Goal: Task Accomplishment & Management: Manage account settings

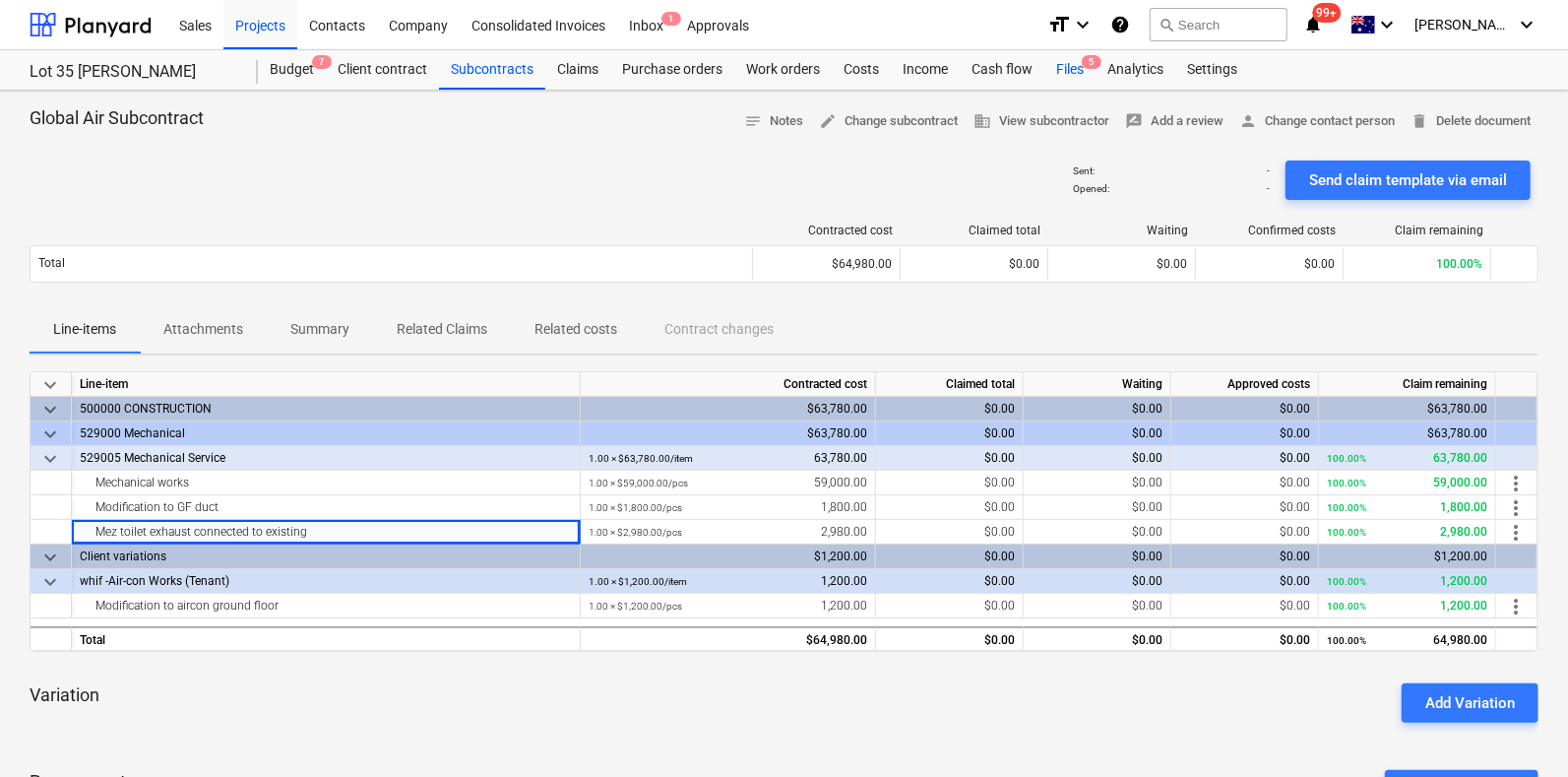
click at [1069, 59] on div "Files 5" at bounding box center [1071, 70] width 51 height 39
click at [1080, 58] on div "Files 5" at bounding box center [1071, 70] width 51 height 39
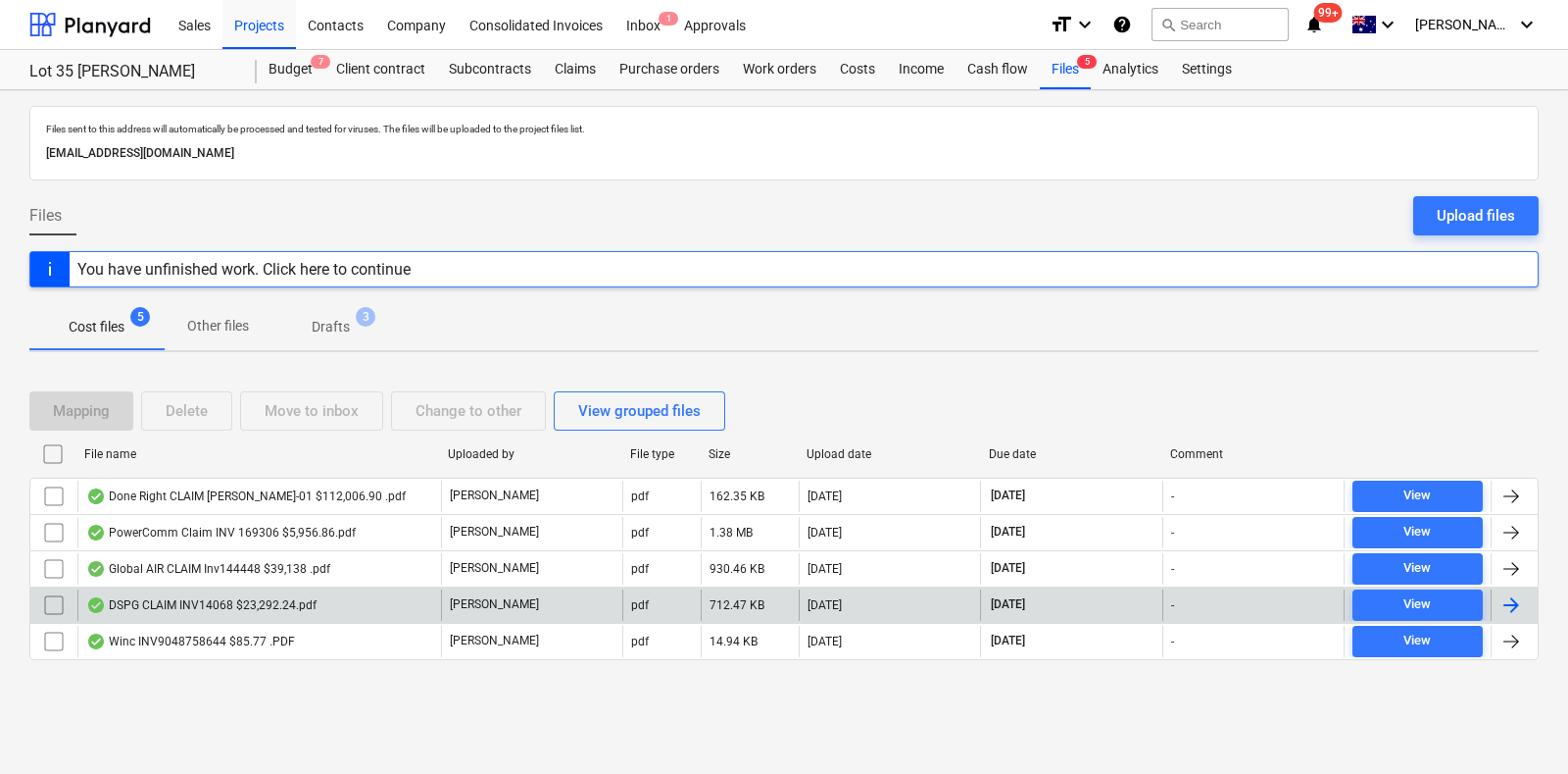
click at [280, 610] on div "DSPG CLAIM INV14068 $23,292.24.pdf" at bounding box center [259, 605] width 364 height 31
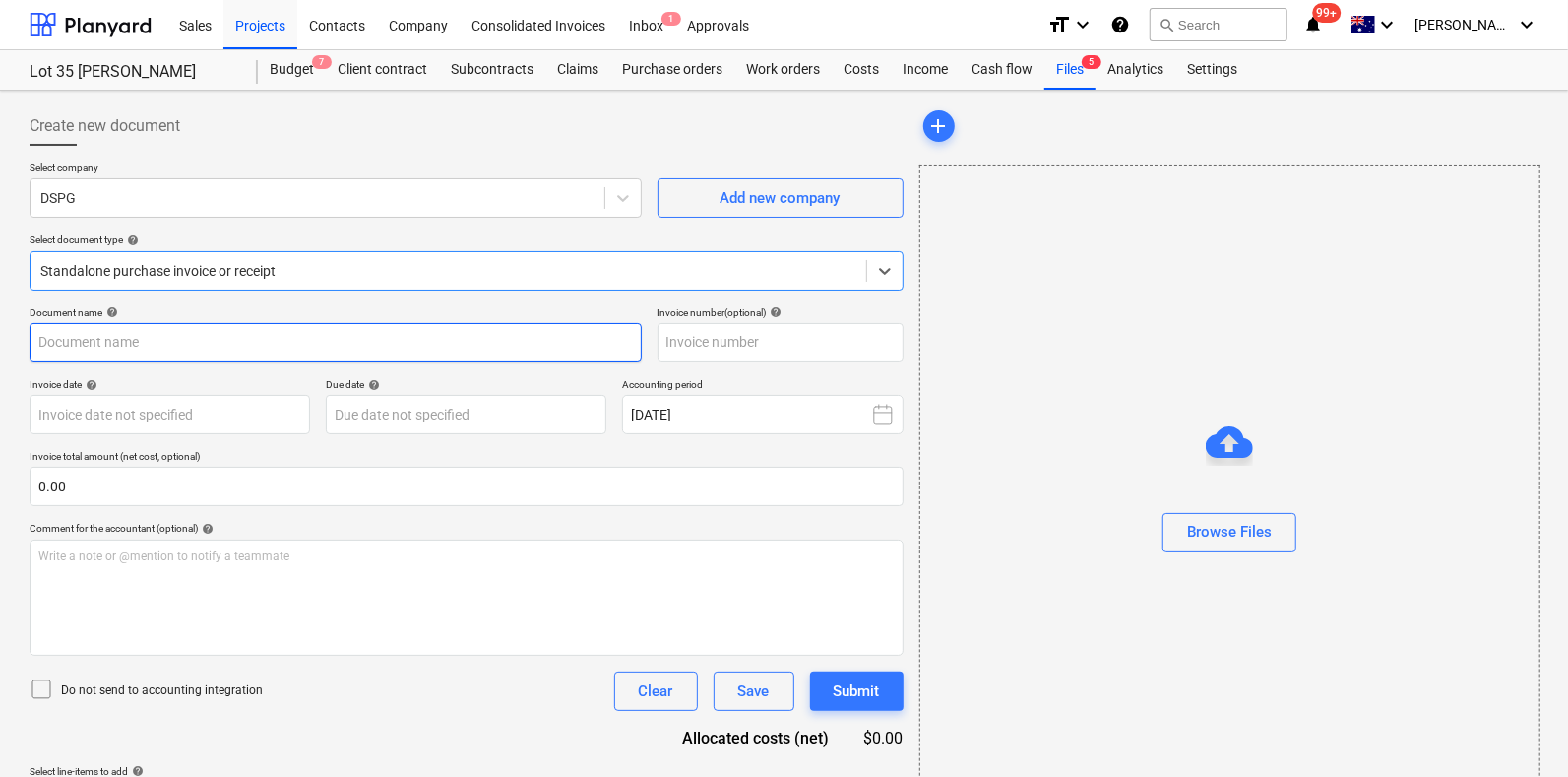
type input "14068"
type input "[DATE]"
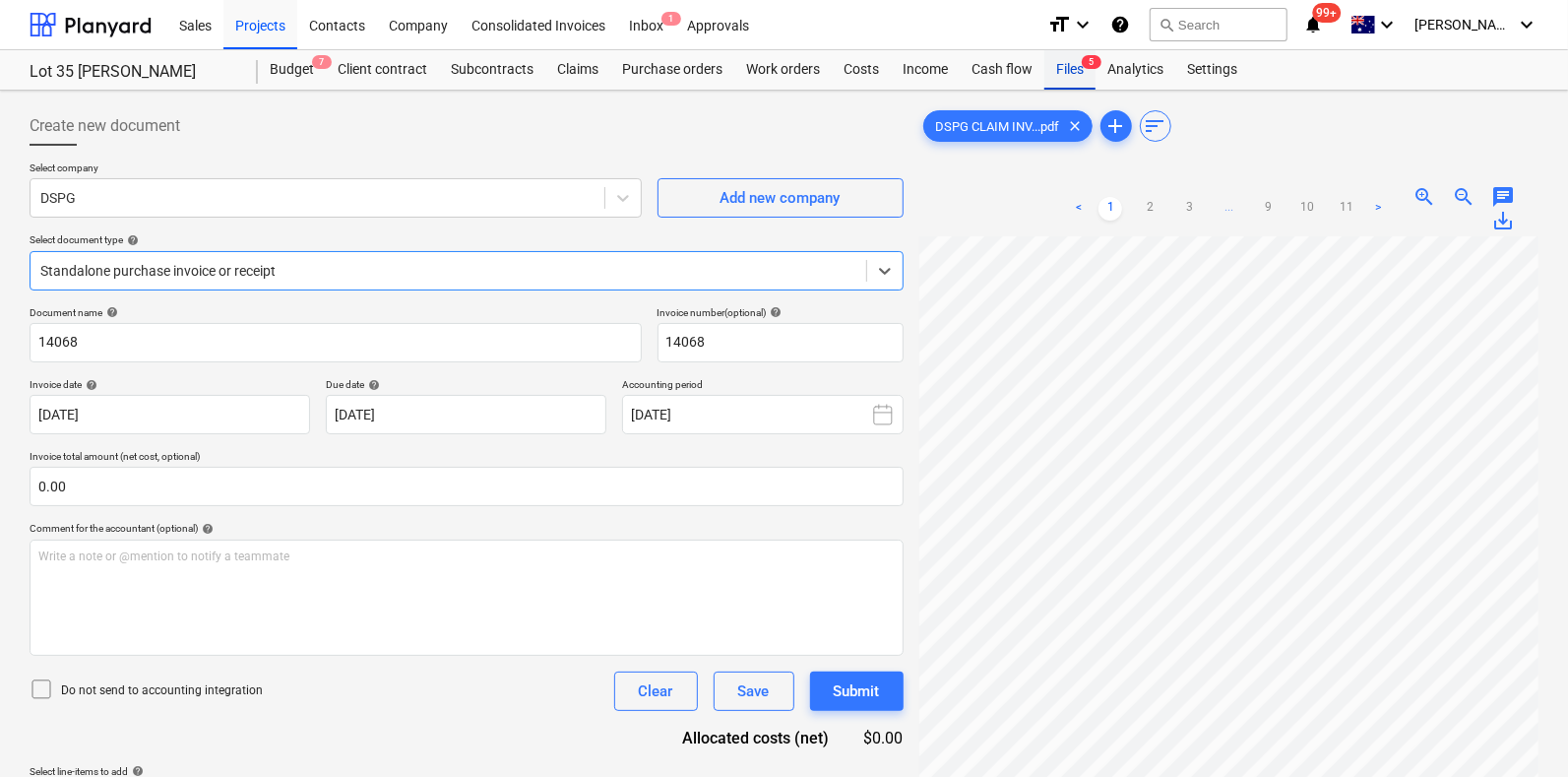
click at [1081, 79] on div "Files 5" at bounding box center [1071, 70] width 51 height 39
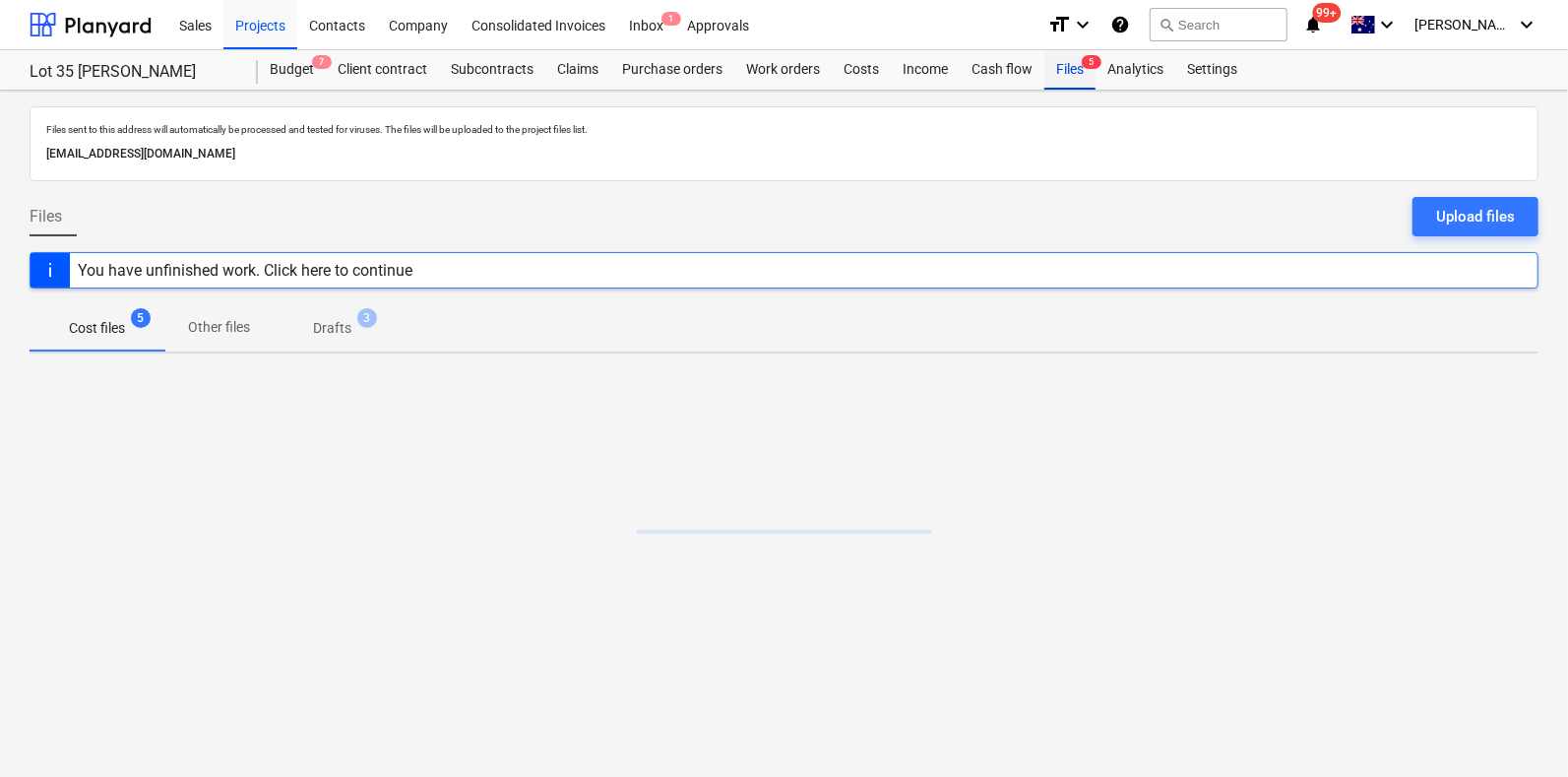
click at [1081, 79] on div "Files 5" at bounding box center [1071, 70] width 51 height 39
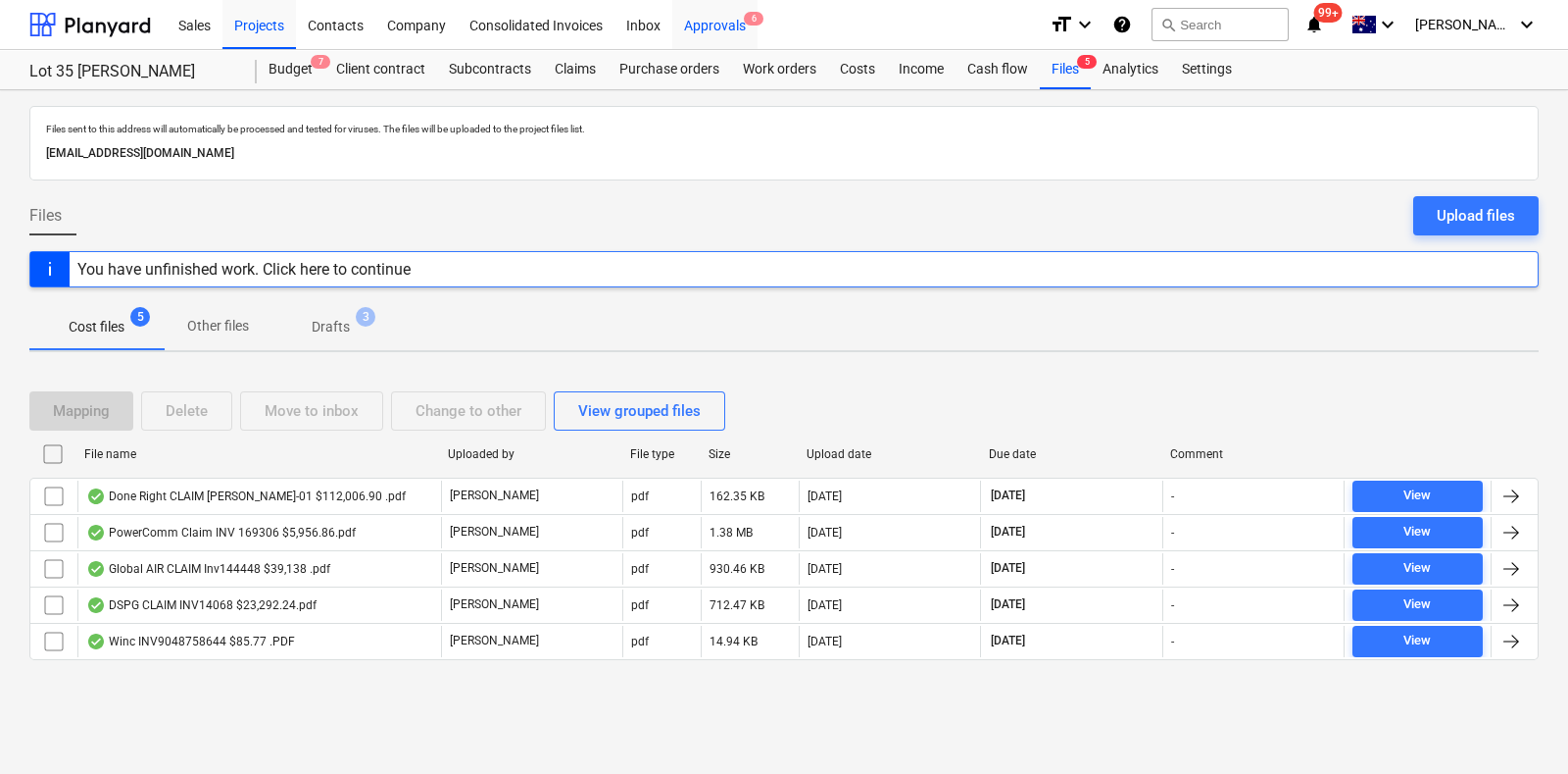
click at [690, 22] on div "Approvals 6" at bounding box center [715, 24] width 85 height 50
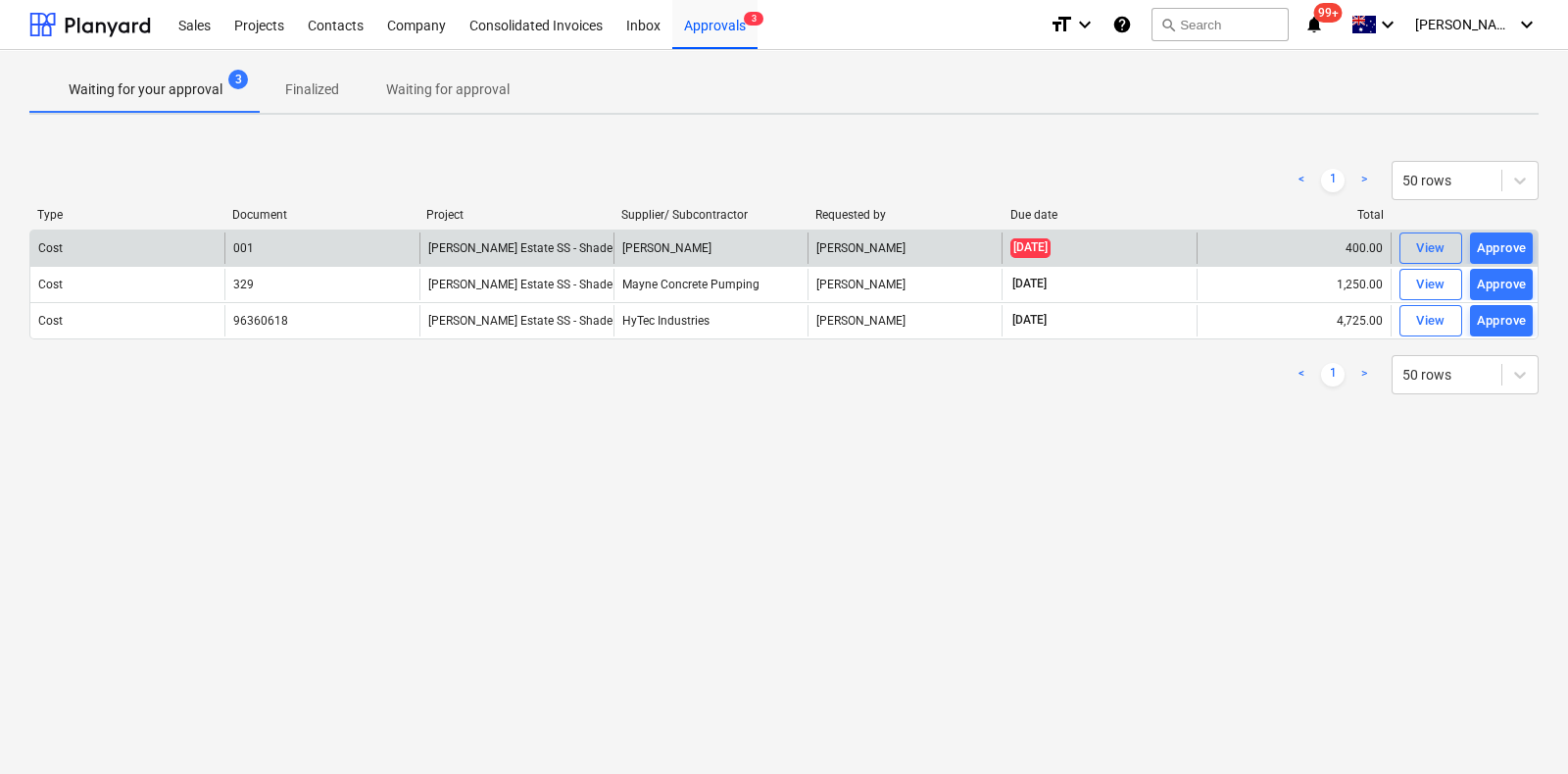
click at [362, 247] on div "001" at bounding box center [322, 248] width 194 height 31
click at [1441, 252] on div "View" at bounding box center [1431, 248] width 29 height 23
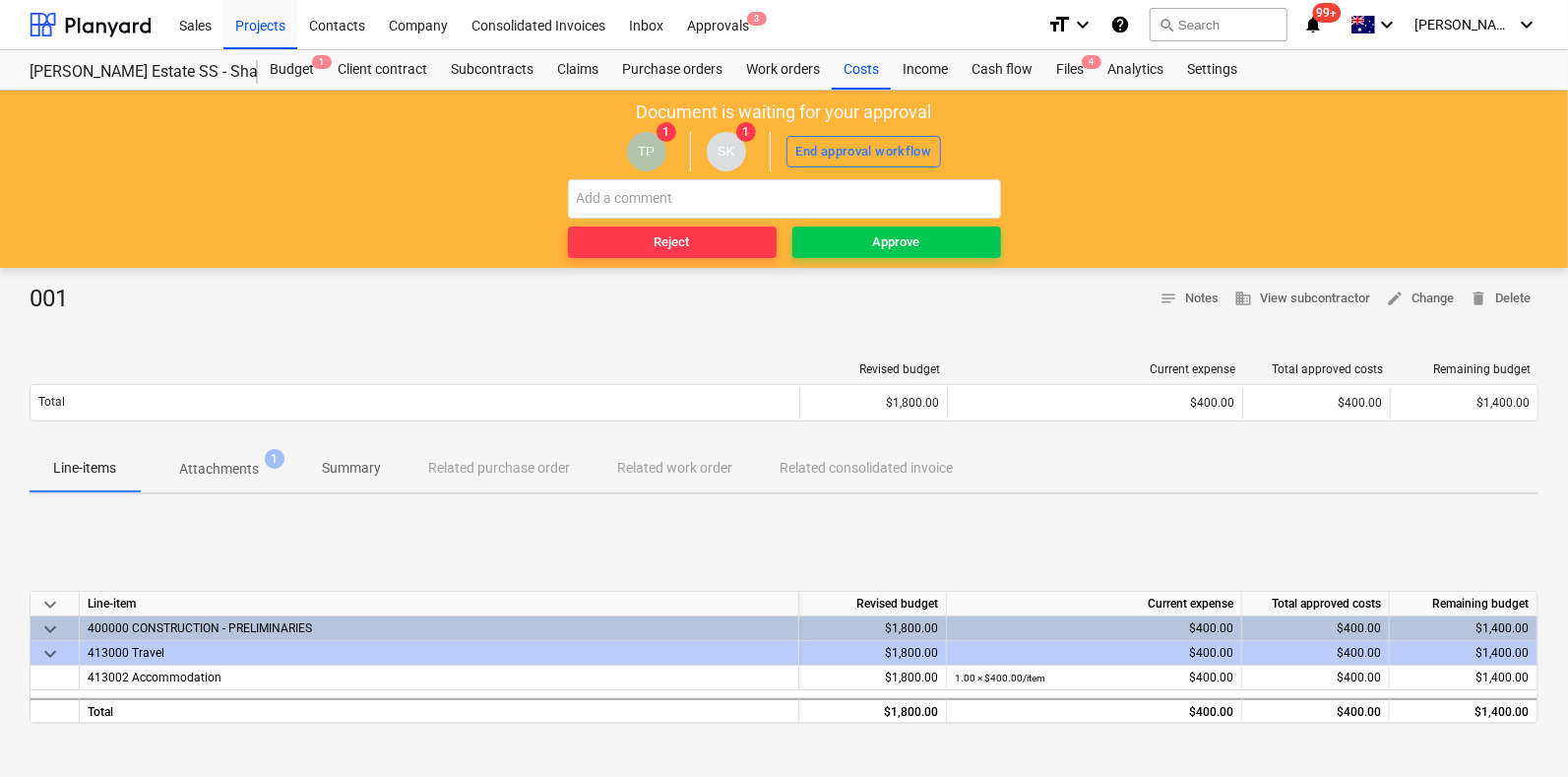
click at [242, 484] on span "Attachments 1" at bounding box center [219, 469] width 159 height 35
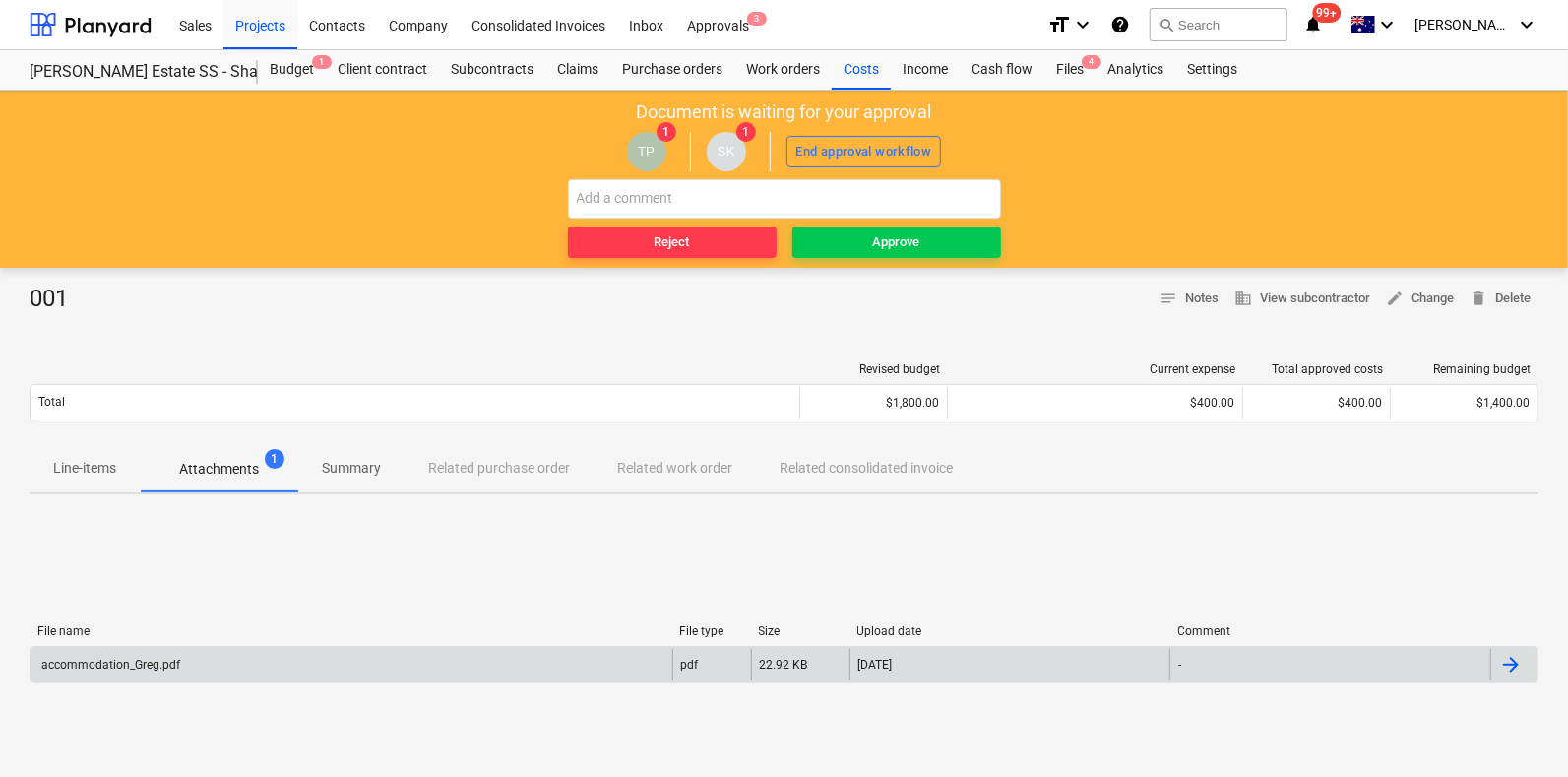
click at [227, 649] on div "accommodation_Greg.pdf" at bounding box center [352, 665] width 642 height 32
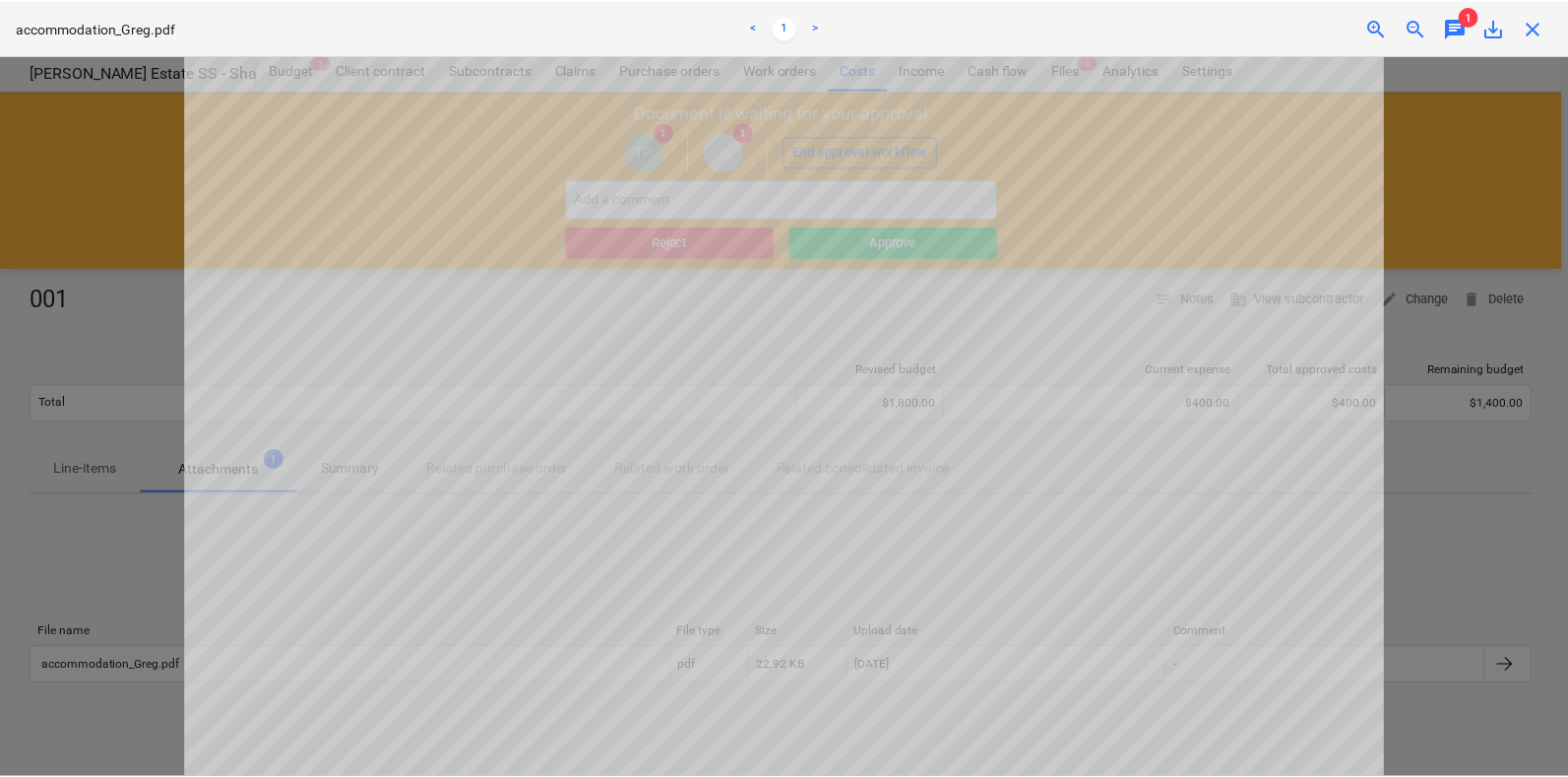
scroll to position [122, 0]
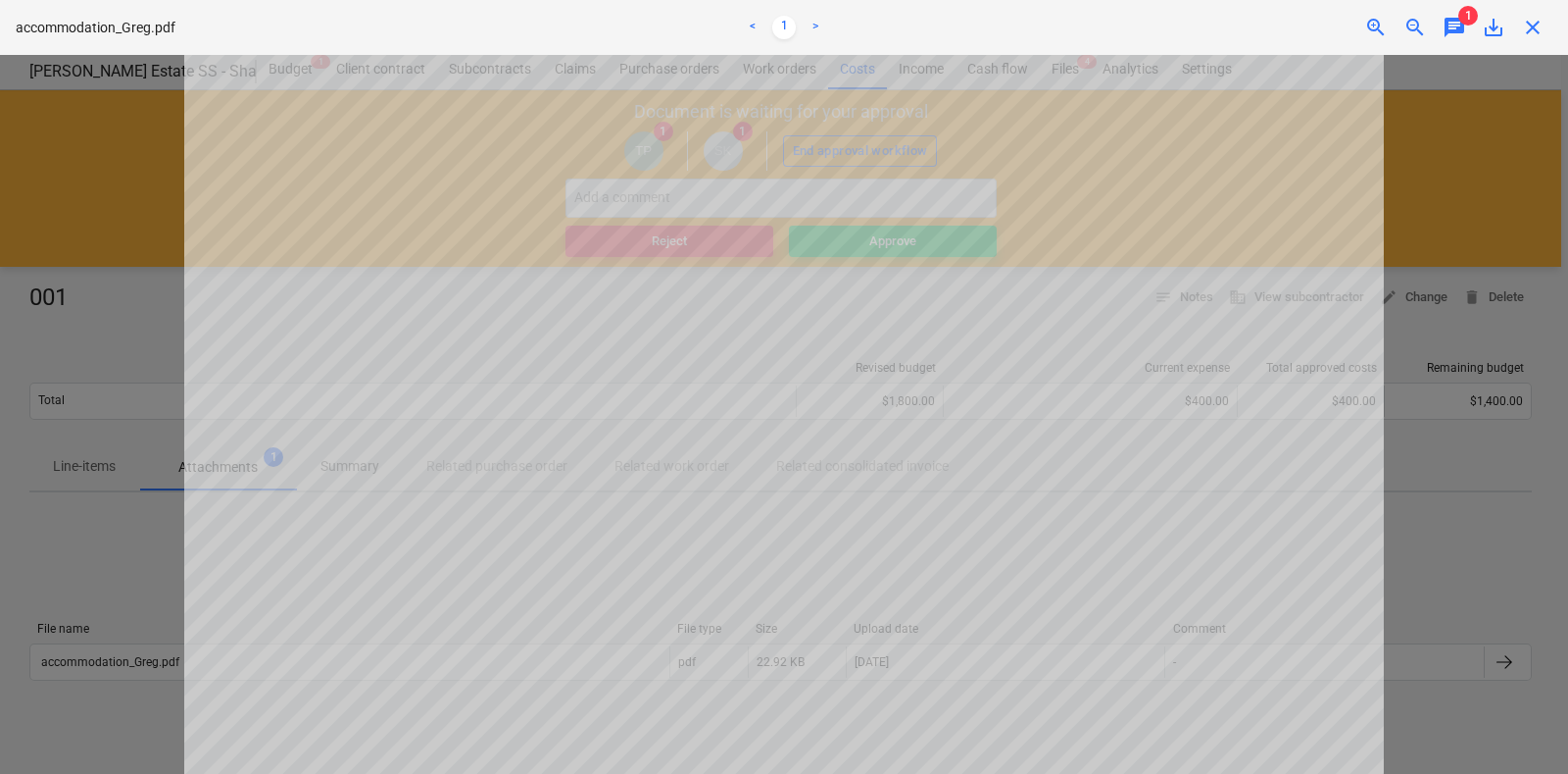
click at [1527, 44] on div "accommodation_Greg.pdf < 1 > zoom_in zoom_out chat 1 save_alt close" at bounding box center [784, 27] width 1568 height 55
drag, startPoint x: 1523, startPoint y: 37, endPoint x: 1278, endPoint y: 91, distance: 250.9
click at [1524, 37] on span "close" at bounding box center [1533, 27] width 24 height 24
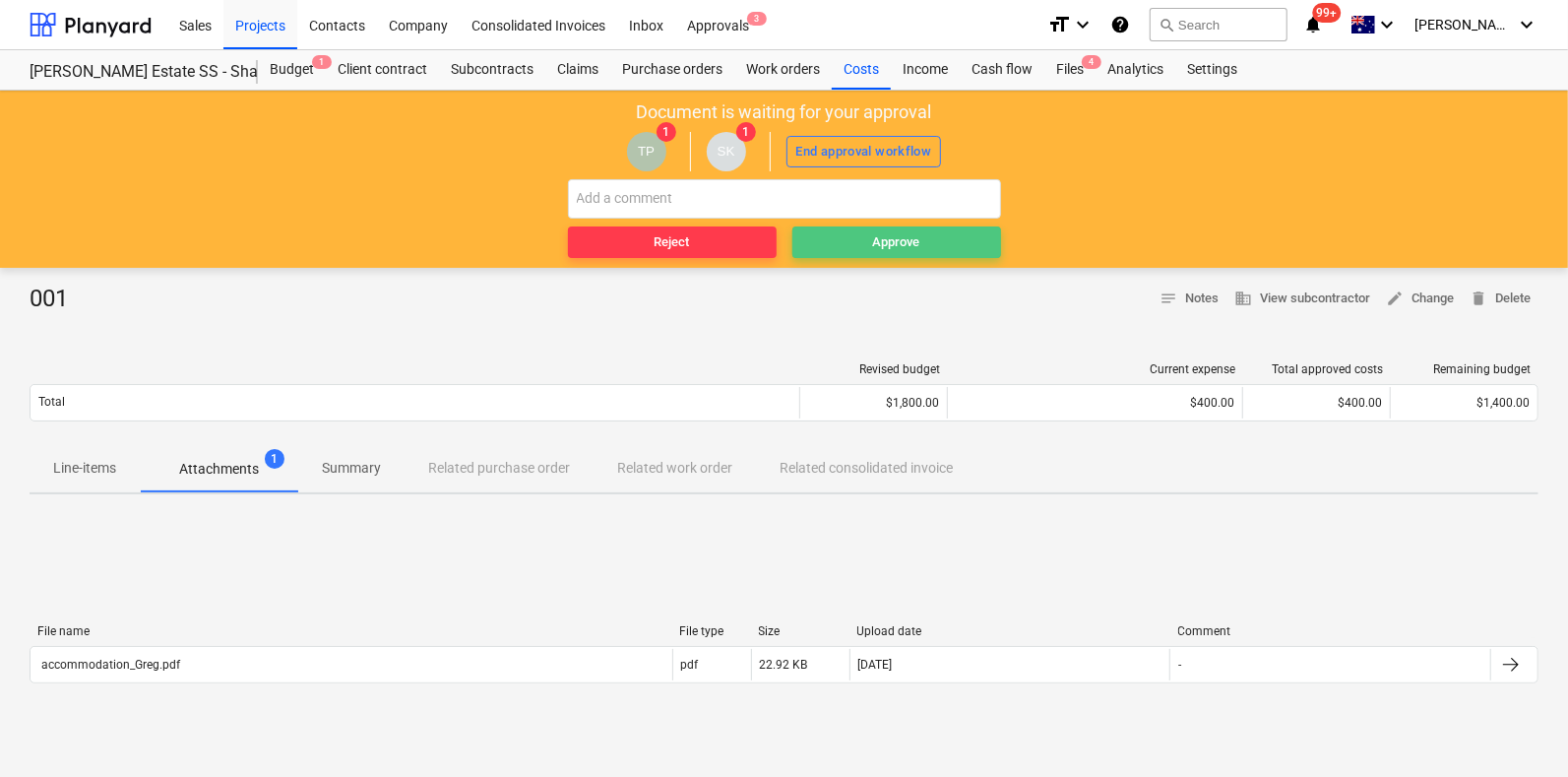
click at [977, 238] on span "Approve" at bounding box center [897, 242] width 193 height 23
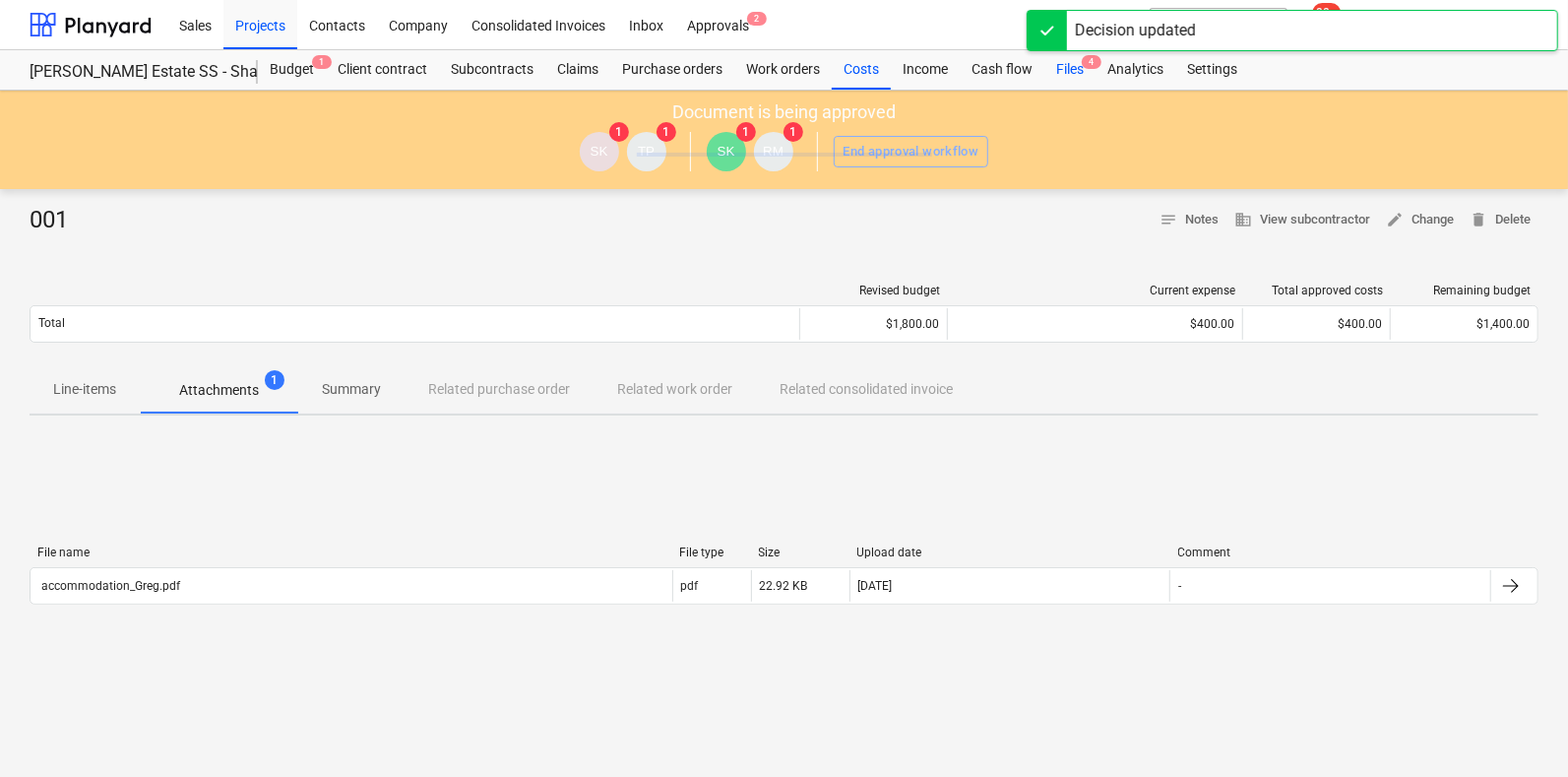
click at [1059, 57] on div "Files 4" at bounding box center [1071, 70] width 51 height 39
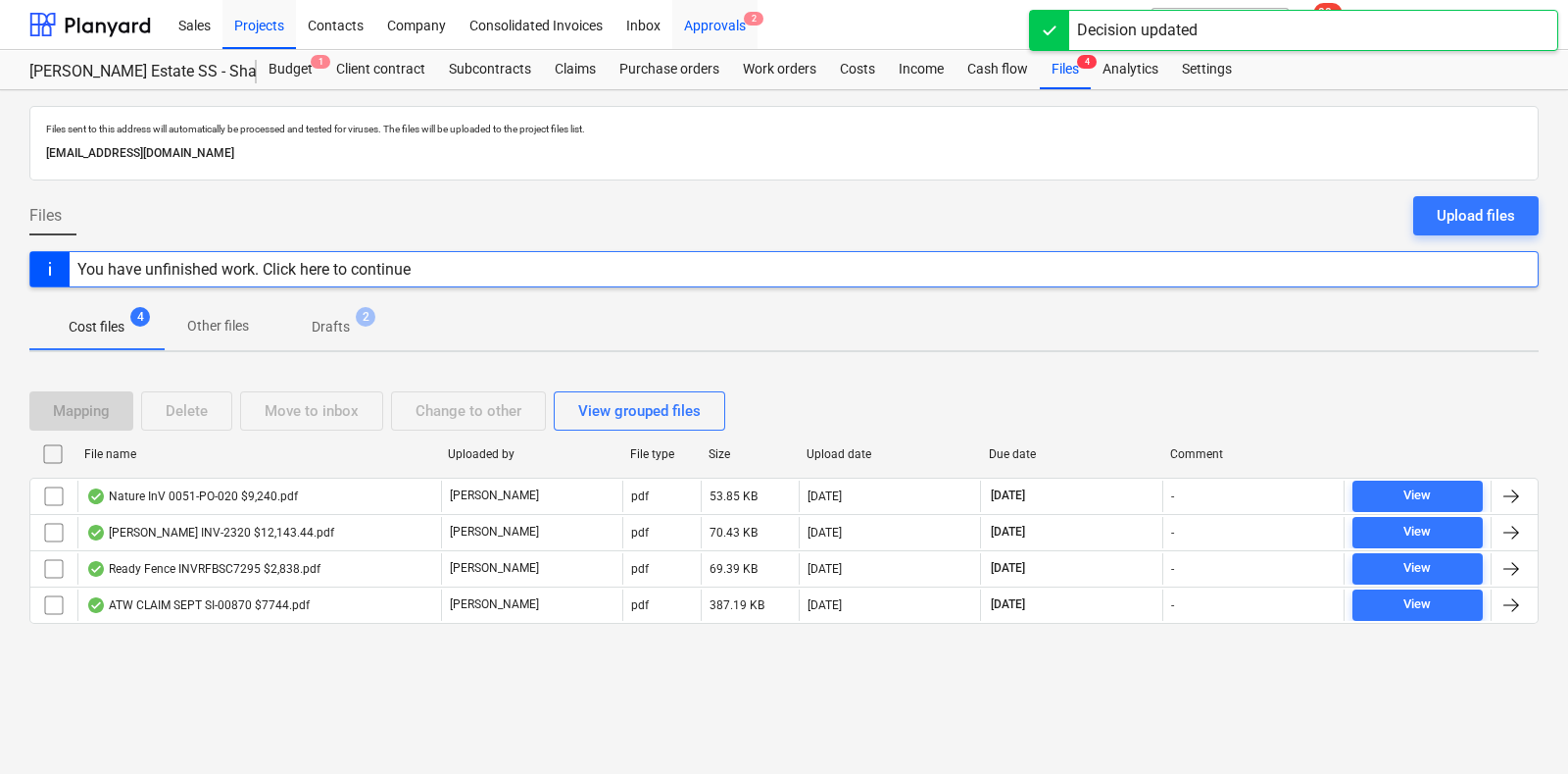
click at [684, 26] on div "Approvals 2" at bounding box center [715, 24] width 85 height 50
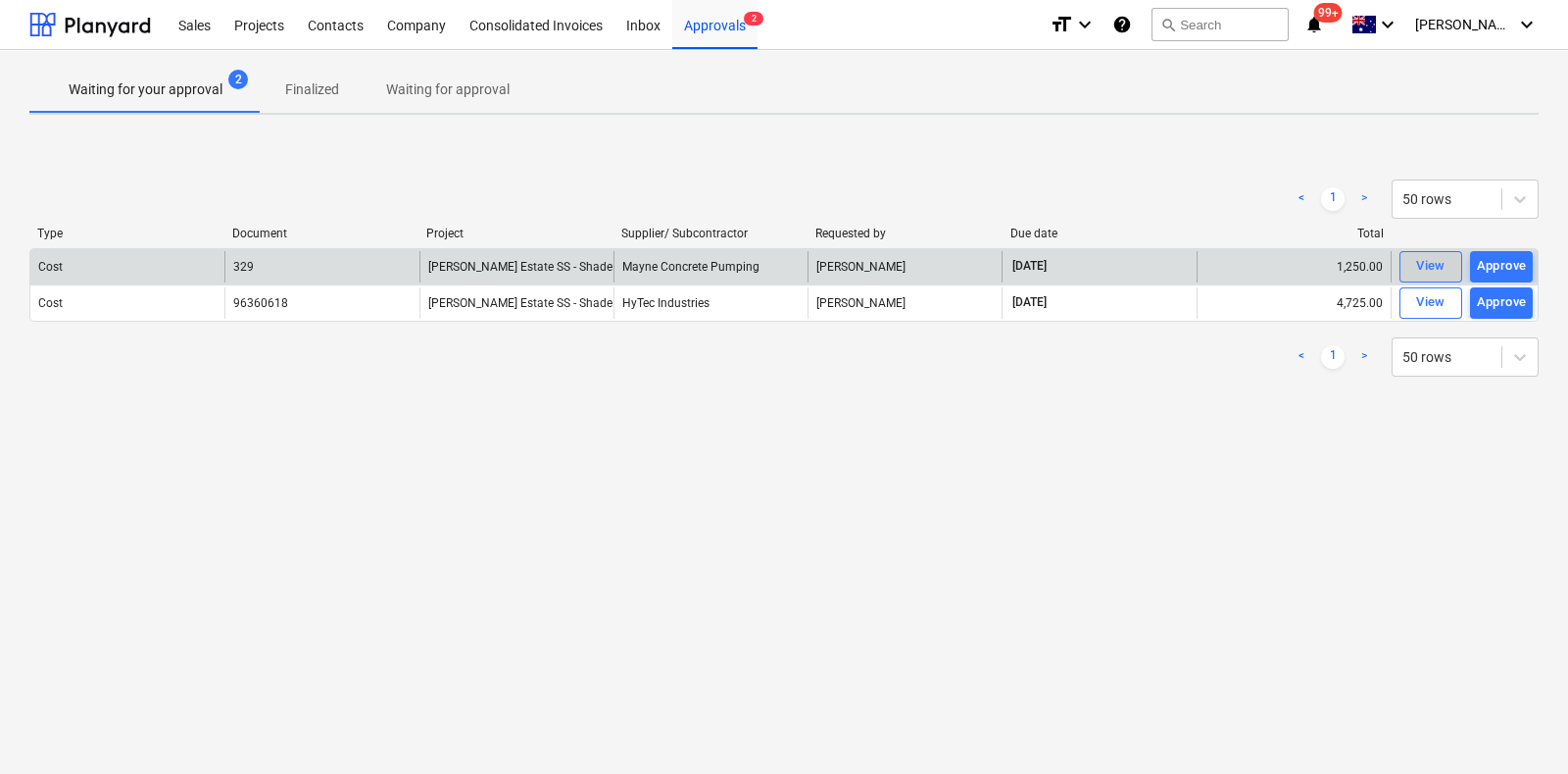
click at [1452, 268] on button "View" at bounding box center [1431, 267] width 63 height 31
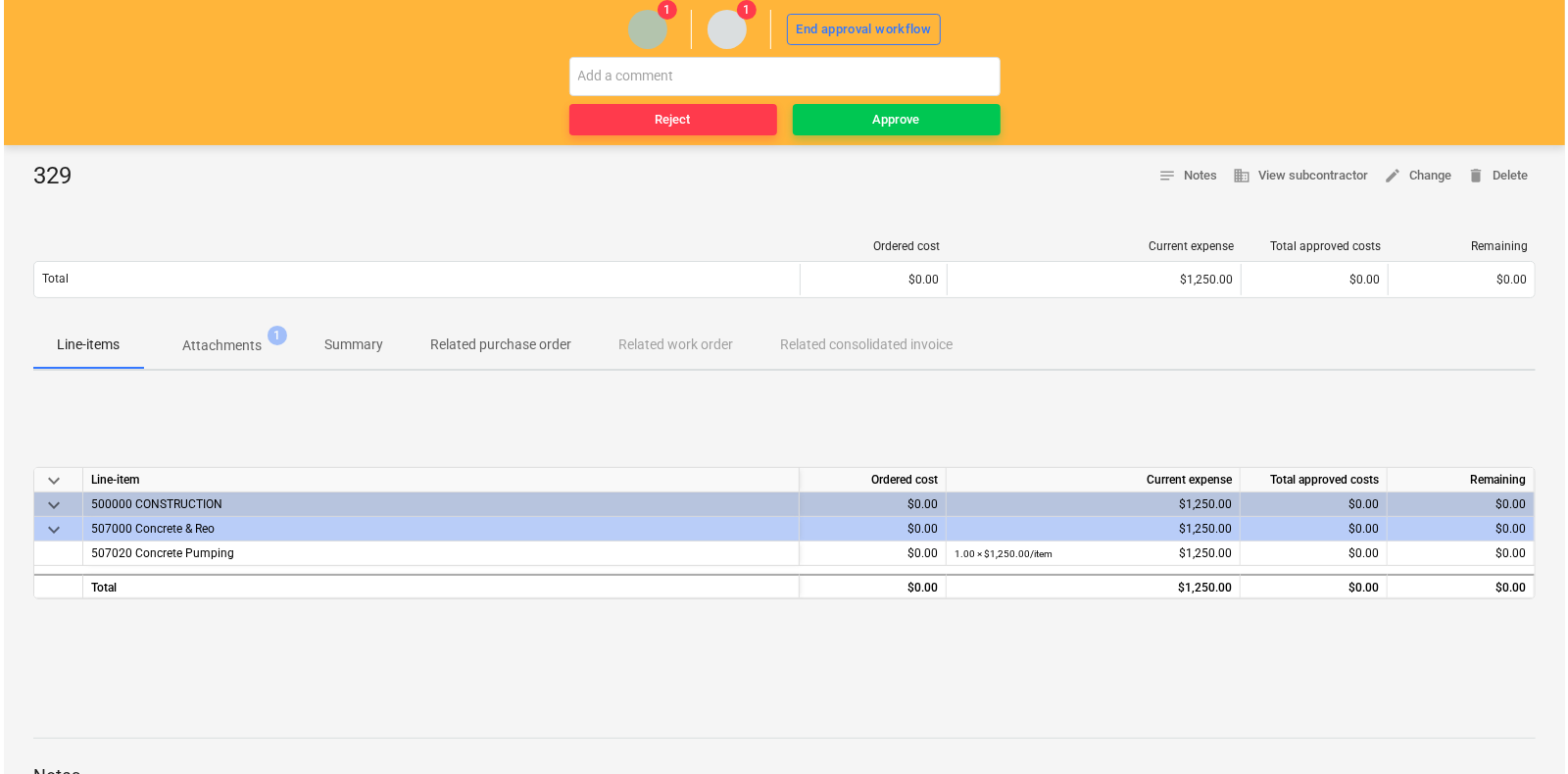
scroll to position [299, 0]
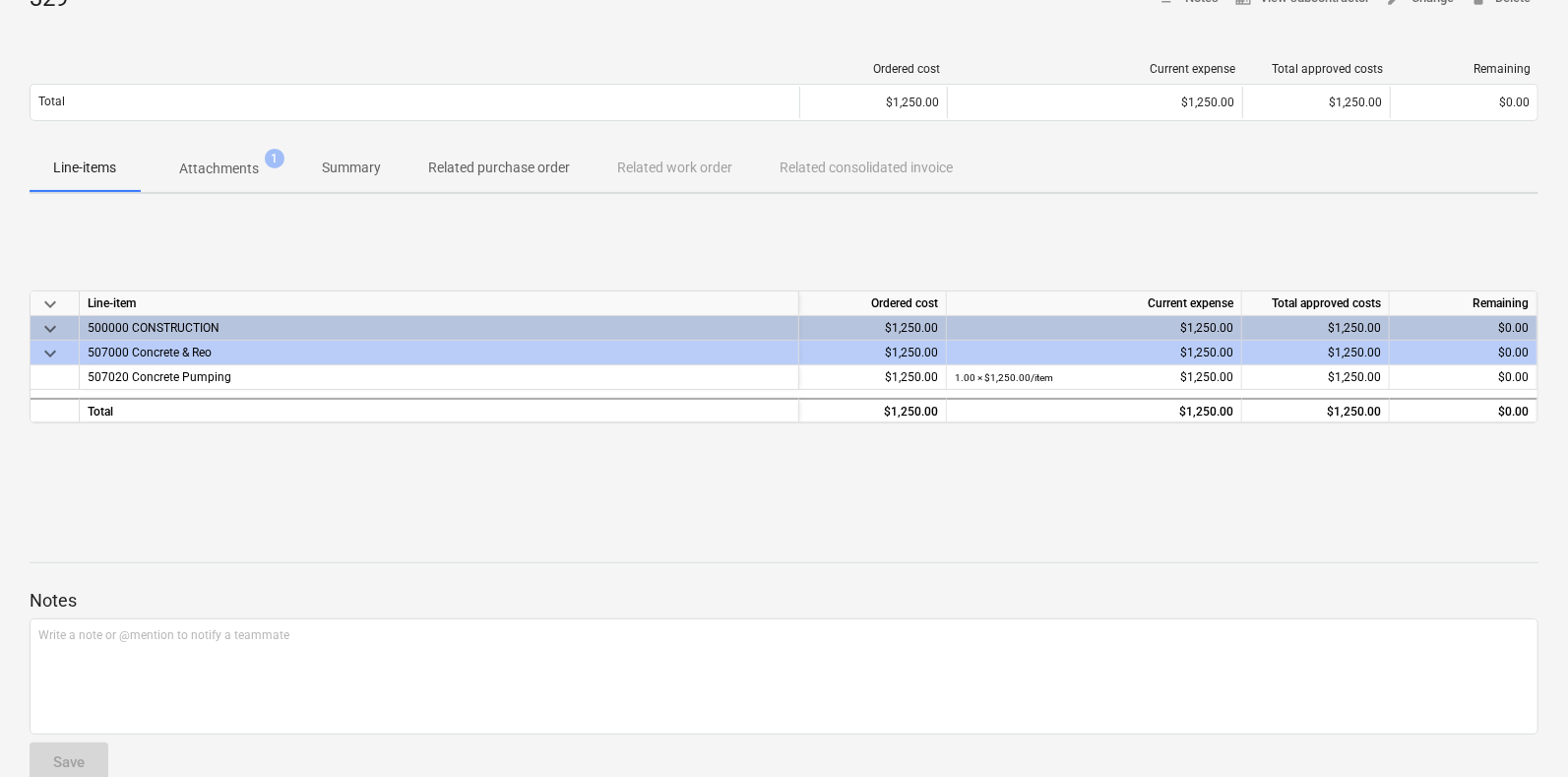
click at [234, 205] on div "329 notes Notes business View subcontractor edit Change delete Delete Ordered c…" at bounding box center [784, 390] width 1568 height 846
click at [234, 194] on div "329 notes Notes business View subcontractor edit Change delete Delete Ordered c…" at bounding box center [784, 390] width 1568 height 846
click at [226, 180] on span "Attachments 1" at bounding box center [219, 168] width 159 height 35
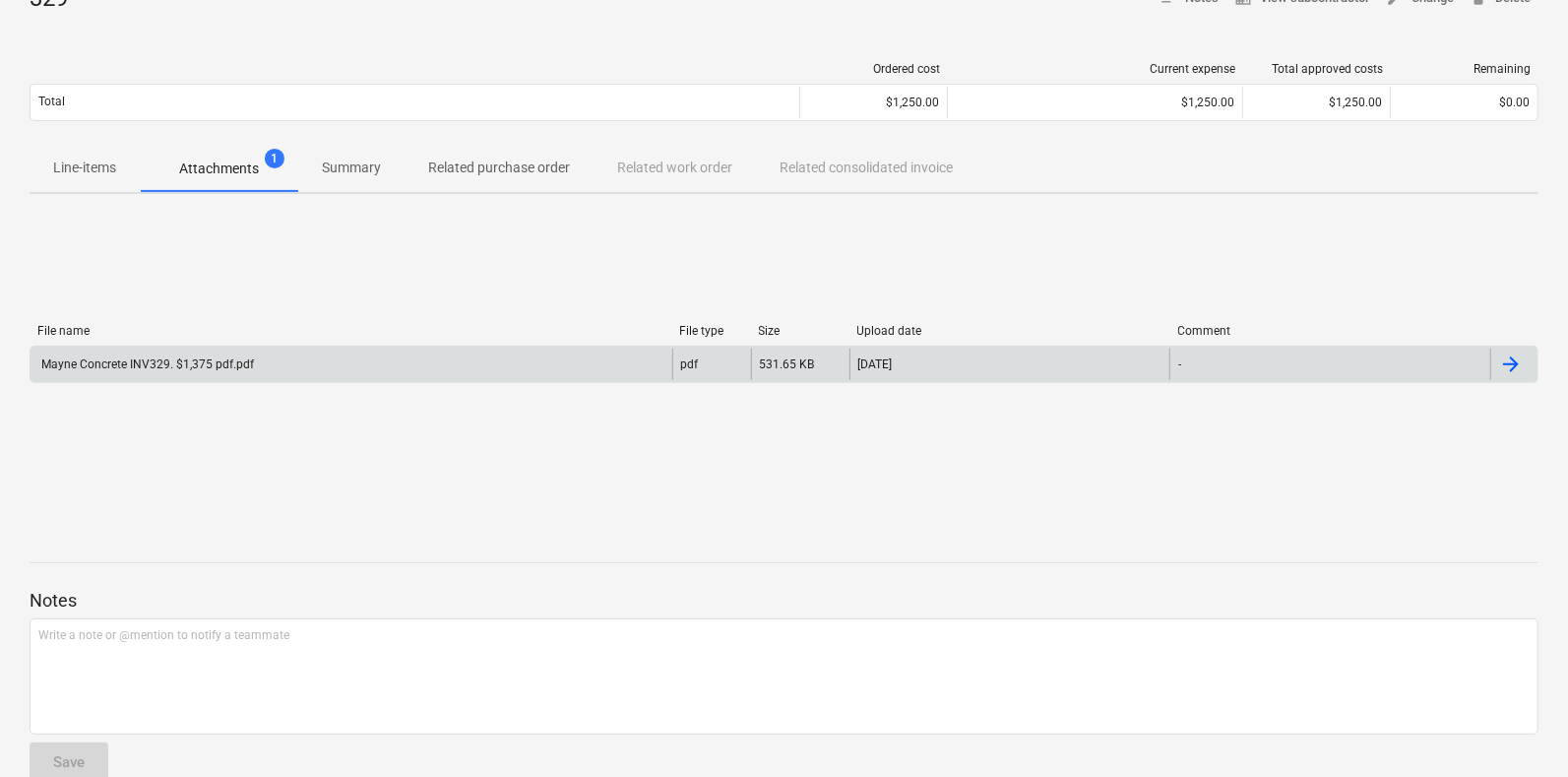
click at [213, 374] on div "Mayne Concrete INV329. $1,375 pdf.pdf" at bounding box center [352, 364] width 642 height 32
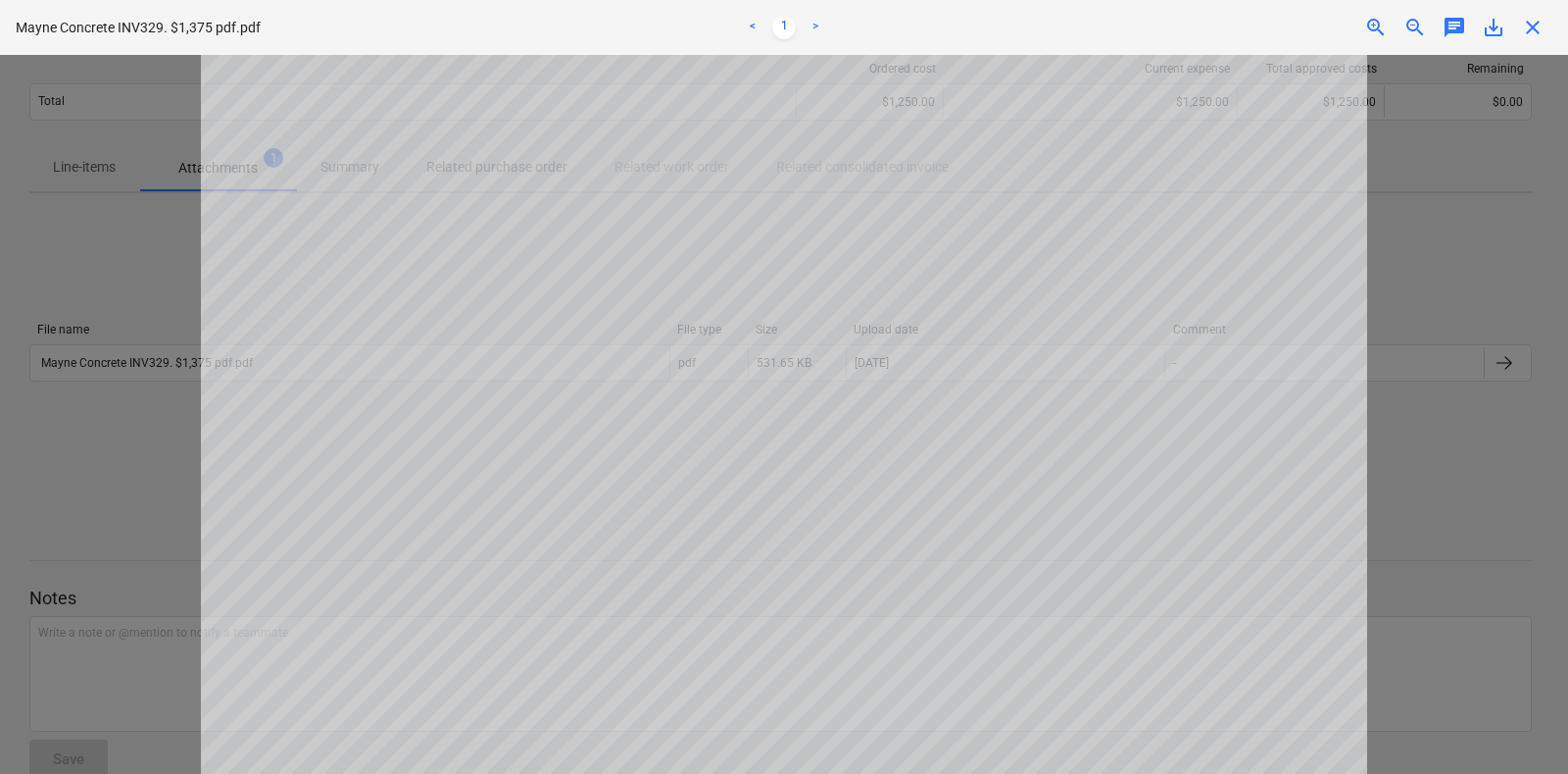
click at [1529, 27] on span "close" at bounding box center [1533, 27] width 24 height 24
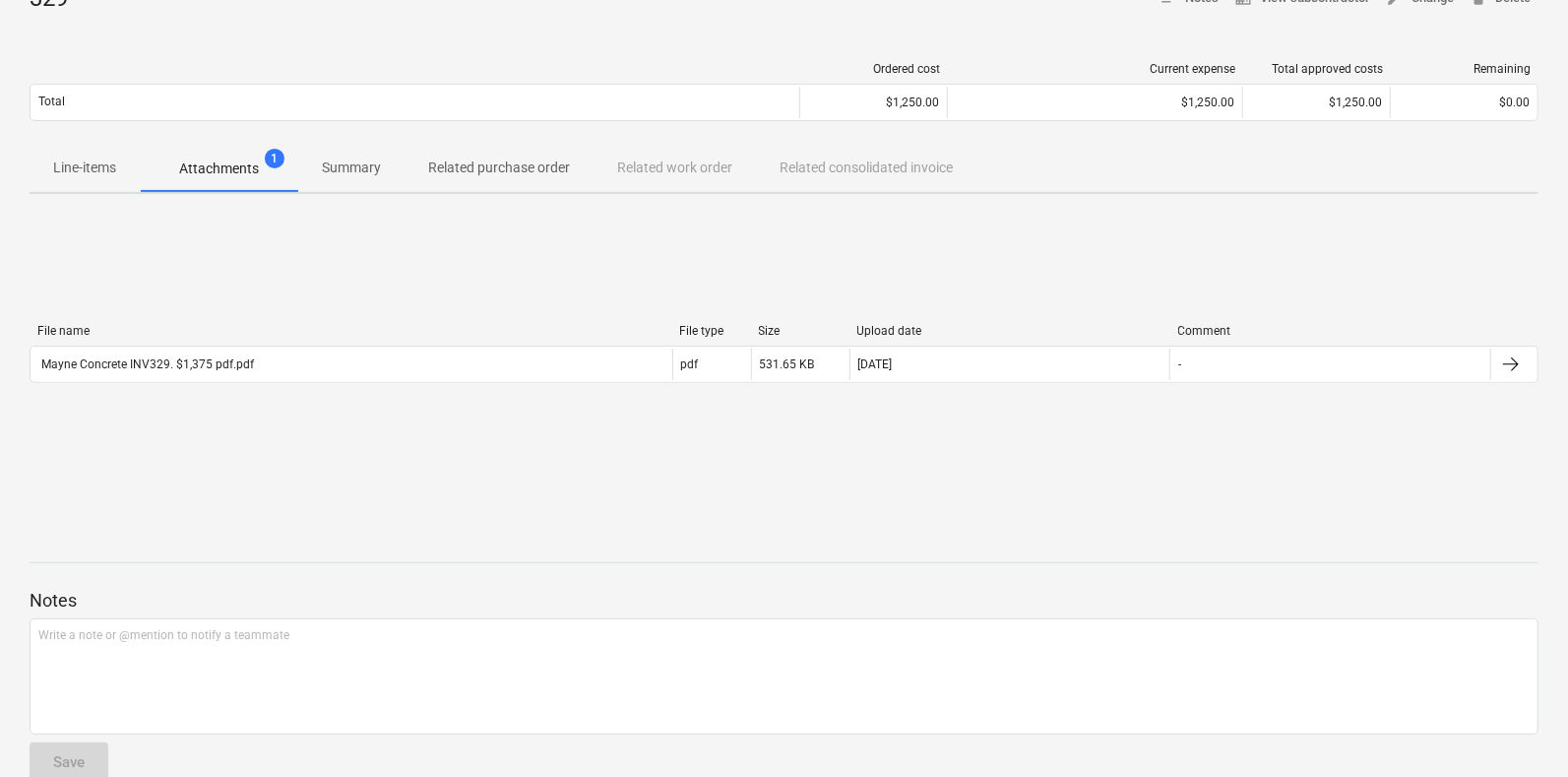
click at [105, 172] on p "Line-items" at bounding box center [85, 167] width 63 height 21
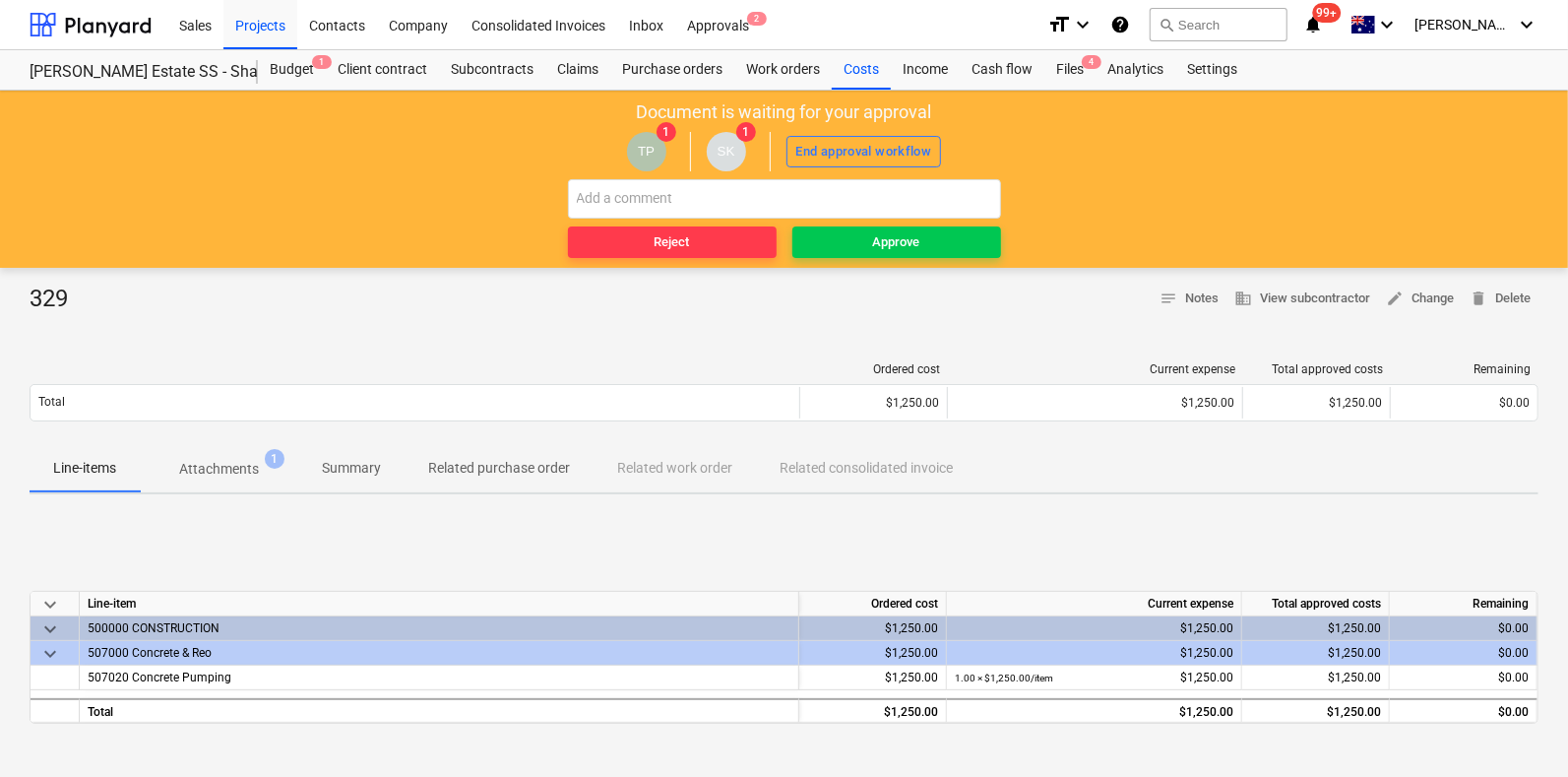
click at [202, 495] on div "329 notes Notes business View subcontractor edit Change delete Delete Ordered c…" at bounding box center [784, 690] width 1568 height 846
drag, startPoint x: 222, startPoint y: 483, endPoint x: 225, endPoint y: 495, distance: 12.4
click at [219, 487] on button "Attachments 1" at bounding box center [219, 469] width 159 height 47
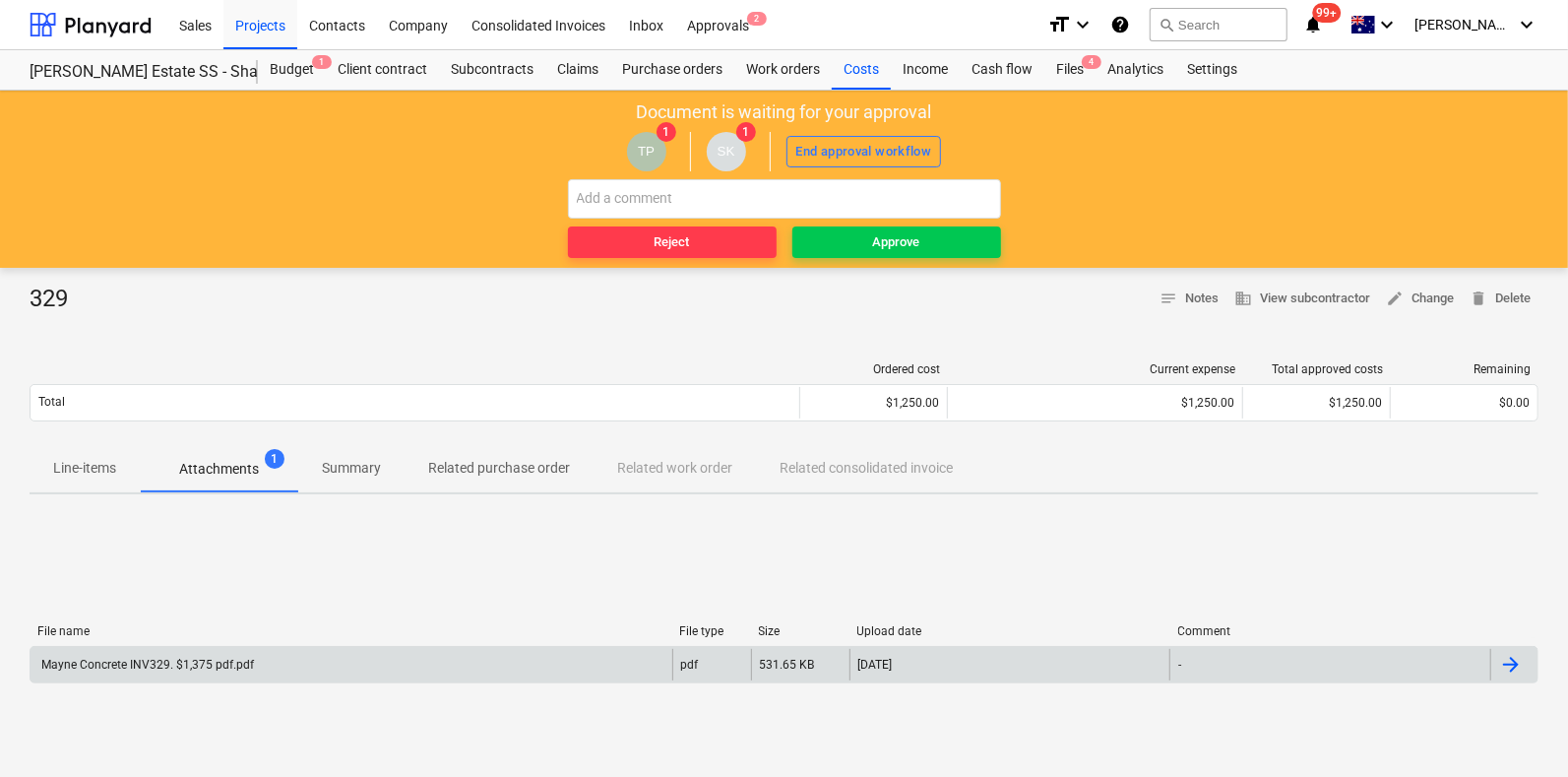
click at [228, 656] on div "Mayne Concrete INV329. $1,375 pdf.pdf" at bounding box center [352, 665] width 642 height 32
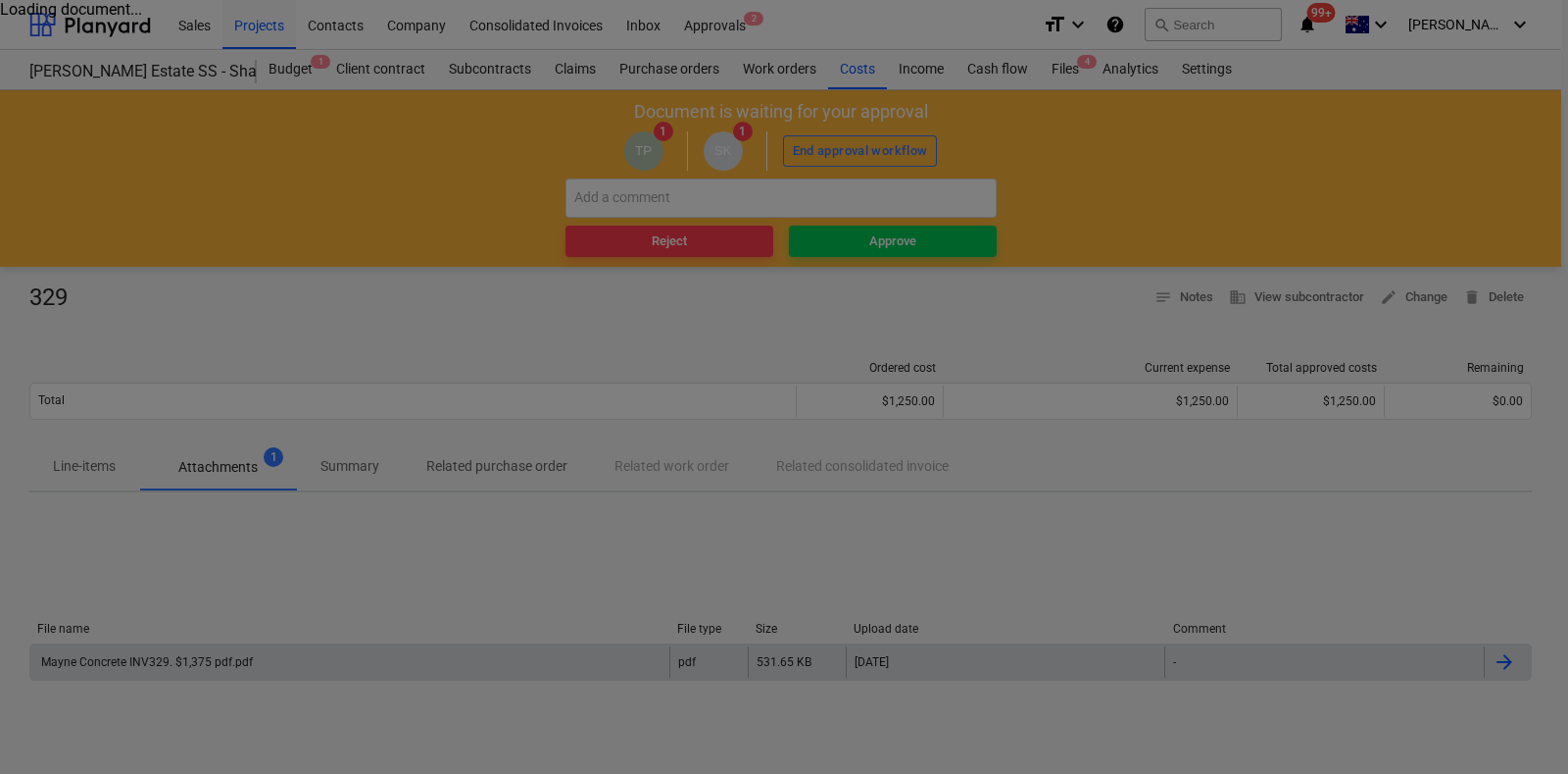
click at [227, 653] on div at bounding box center [784, 387] width 1568 height 774
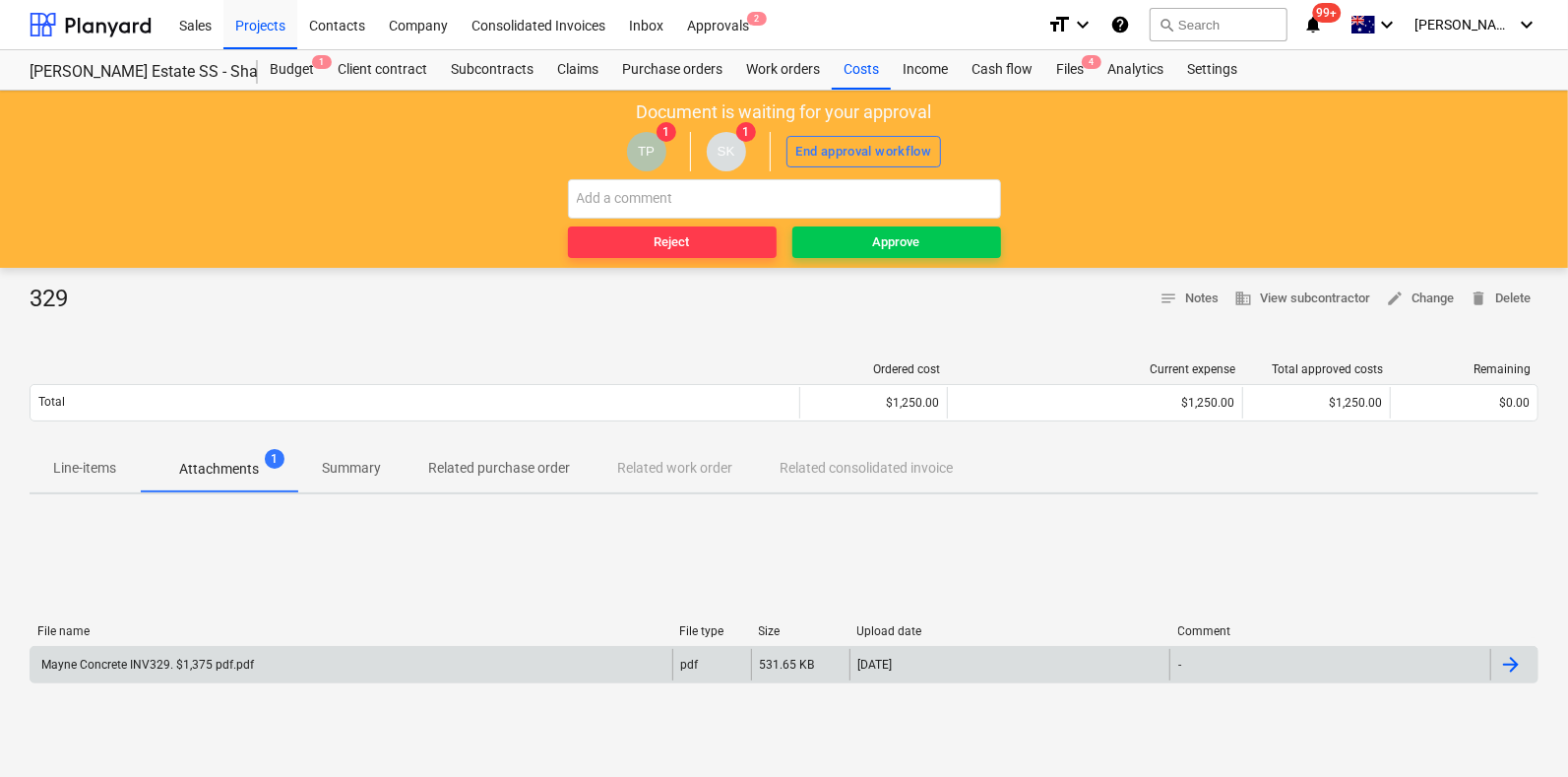
click at [241, 647] on div "Mayne Concrete INV329. $1,375 pdf.pdf pdf 531.65 KB [DATE] -" at bounding box center [784, 665] width 1509 height 37
click at [241, 660] on div "Mayne Concrete INV329. $1,375 pdf.pdf" at bounding box center [146, 665] width 216 height 14
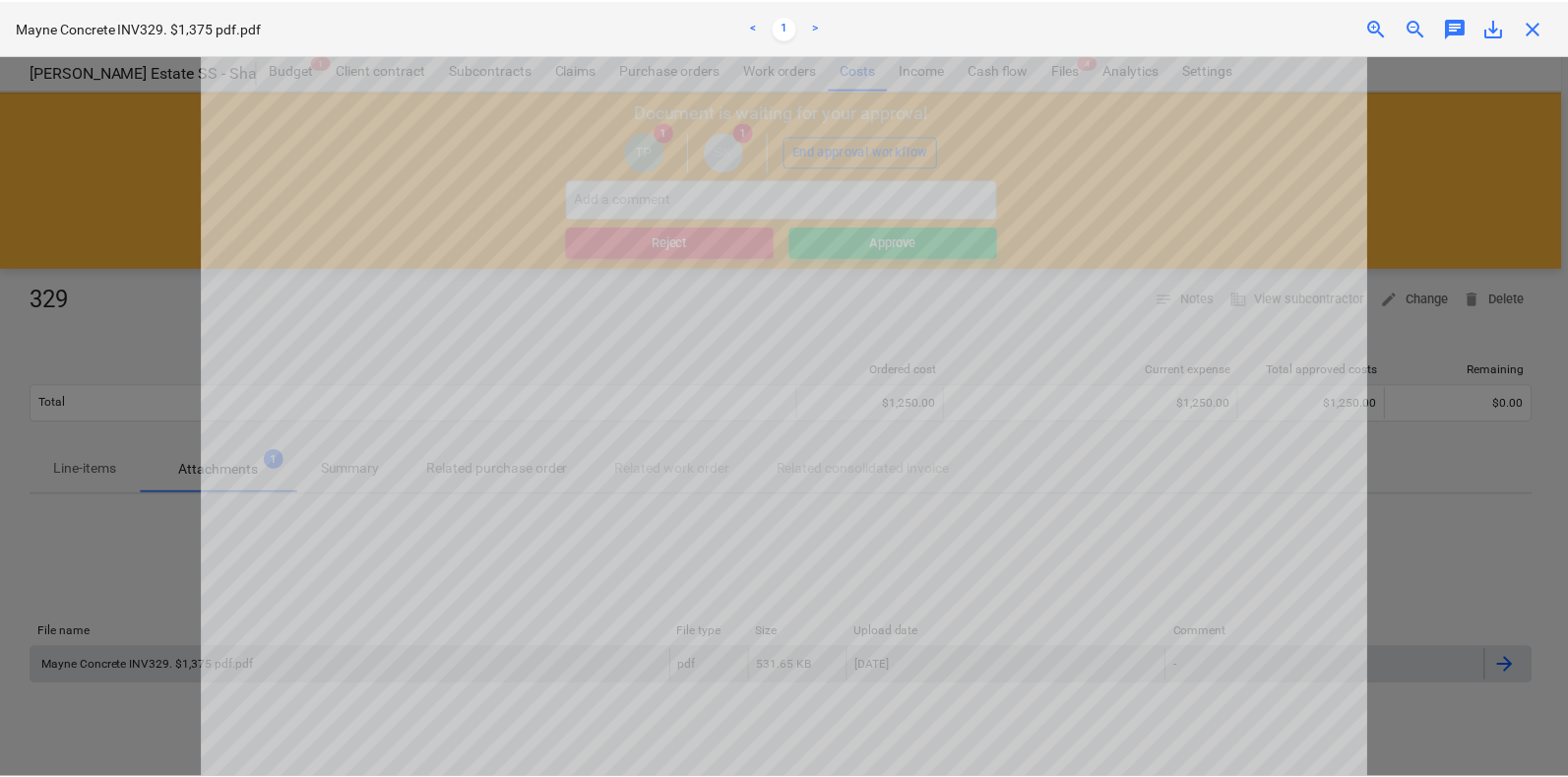
scroll to position [939, 0]
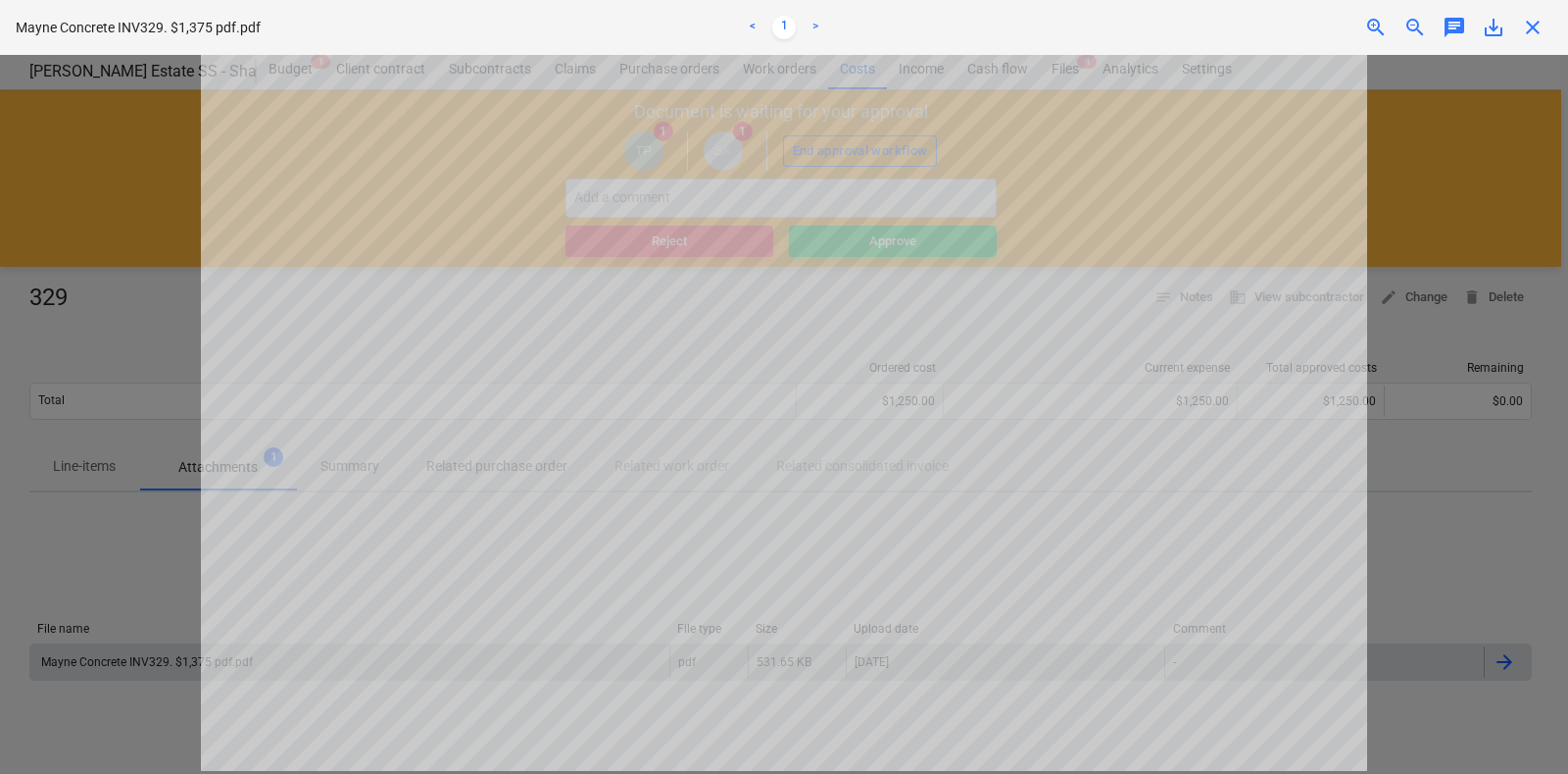
click at [1529, 22] on span "close" at bounding box center [1533, 27] width 24 height 24
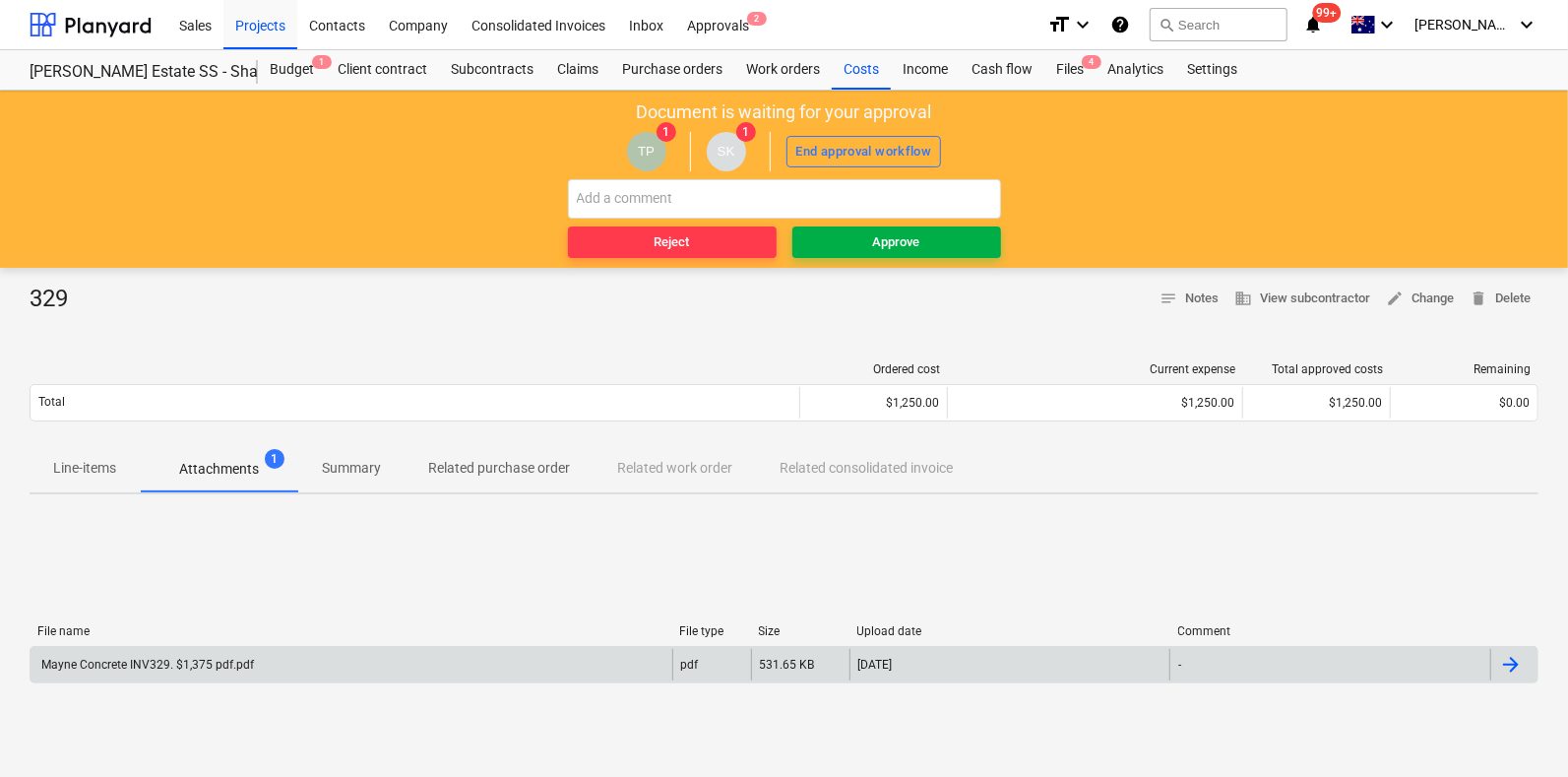
click at [934, 246] on span "Approve" at bounding box center [897, 242] width 193 height 23
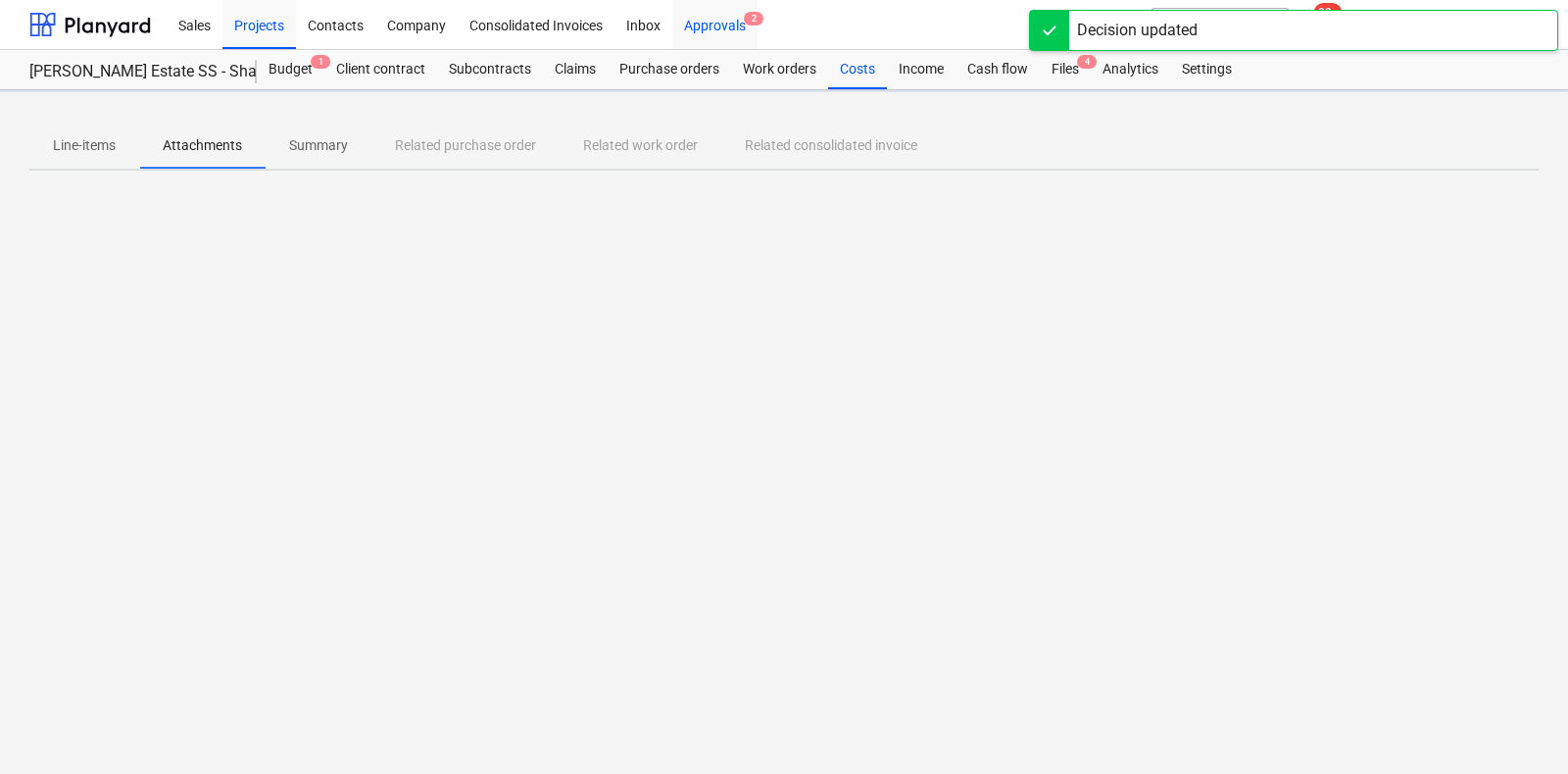
click at [712, 27] on div "Approvals 2" at bounding box center [715, 24] width 85 height 50
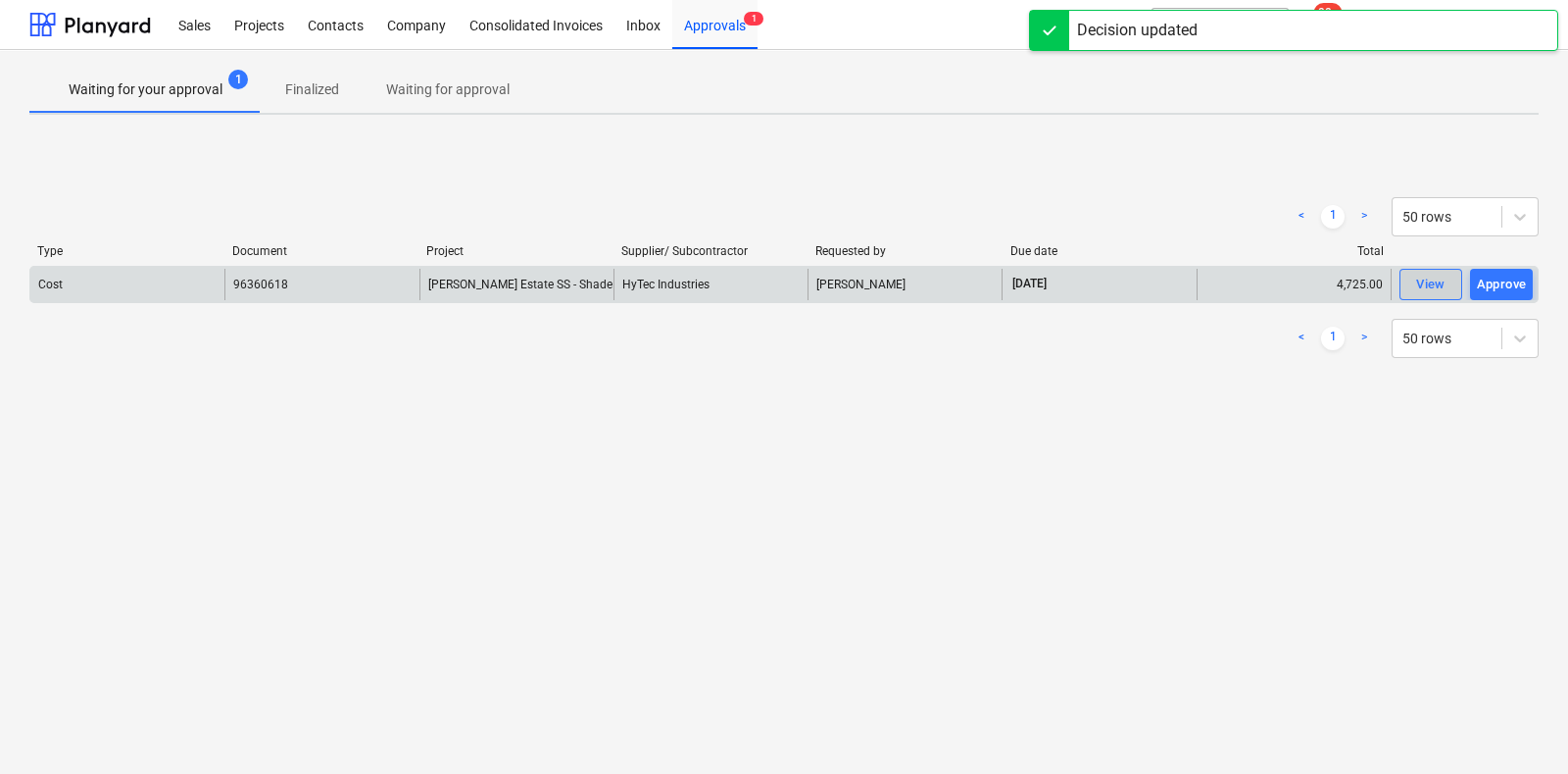
click at [1423, 282] on div "View" at bounding box center [1431, 284] width 29 height 23
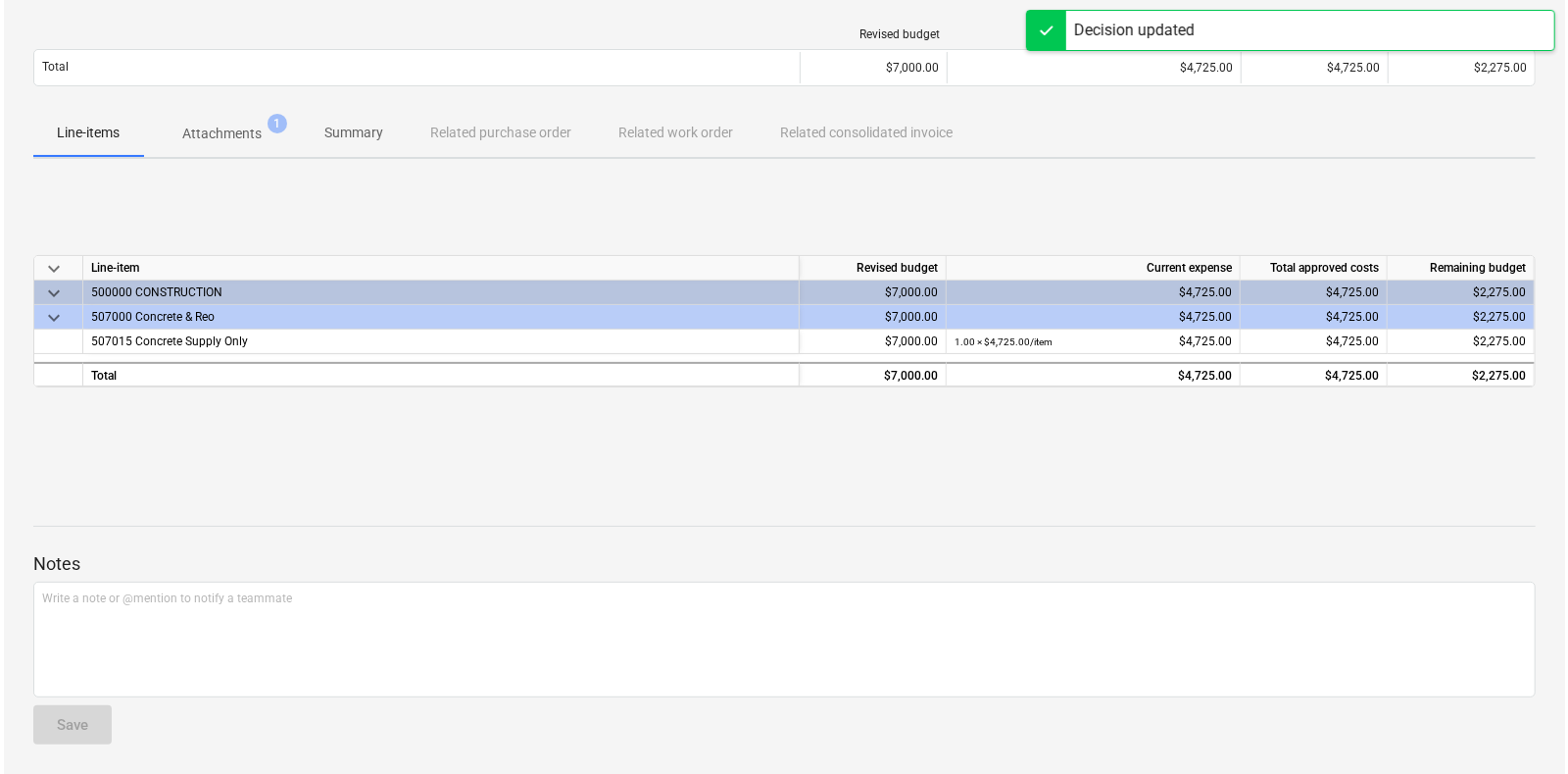
scroll to position [334, 0]
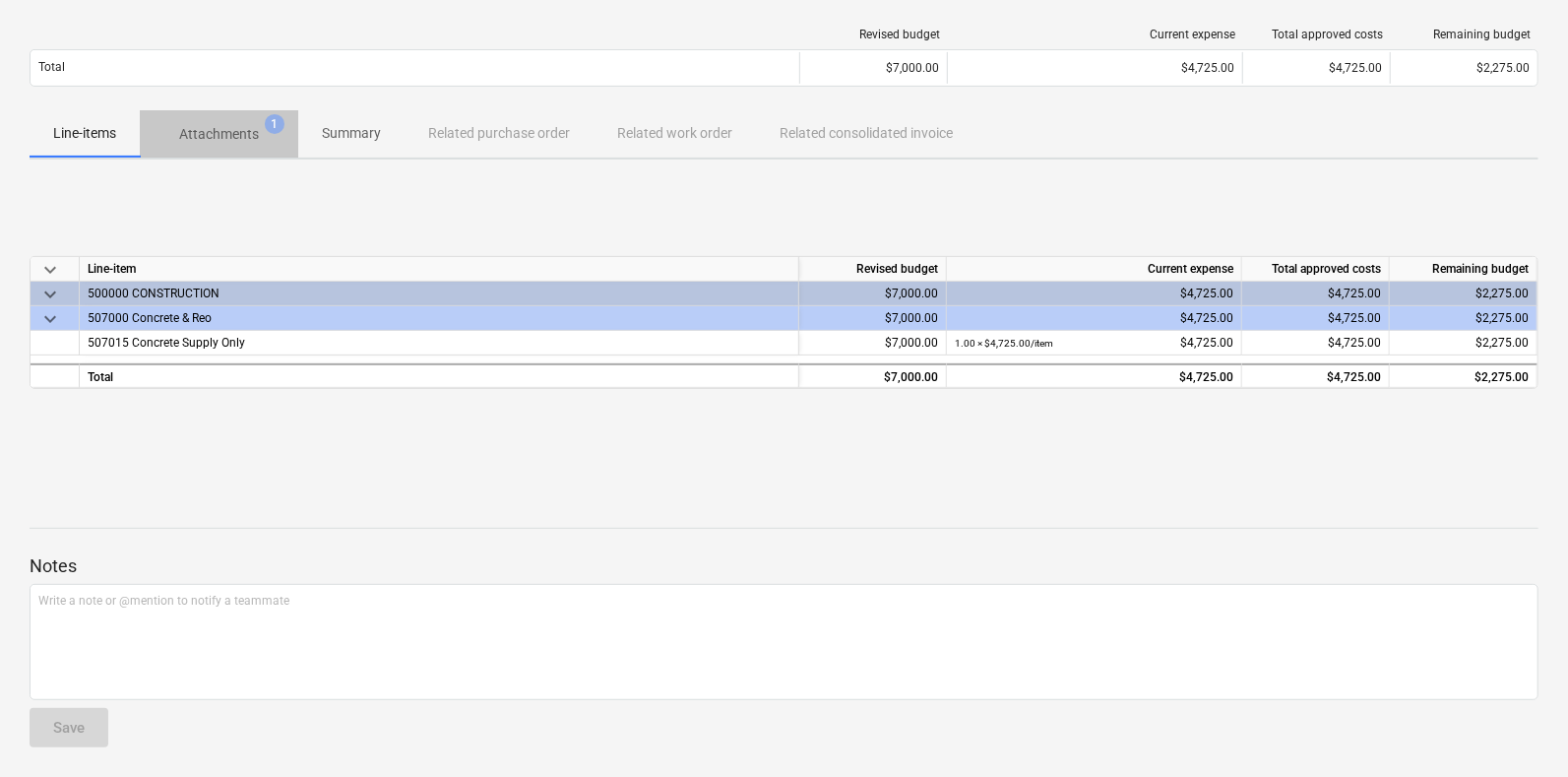
click at [197, 146] on span "Attachments 1" at bounding box center [219, 134] width 159 height 35
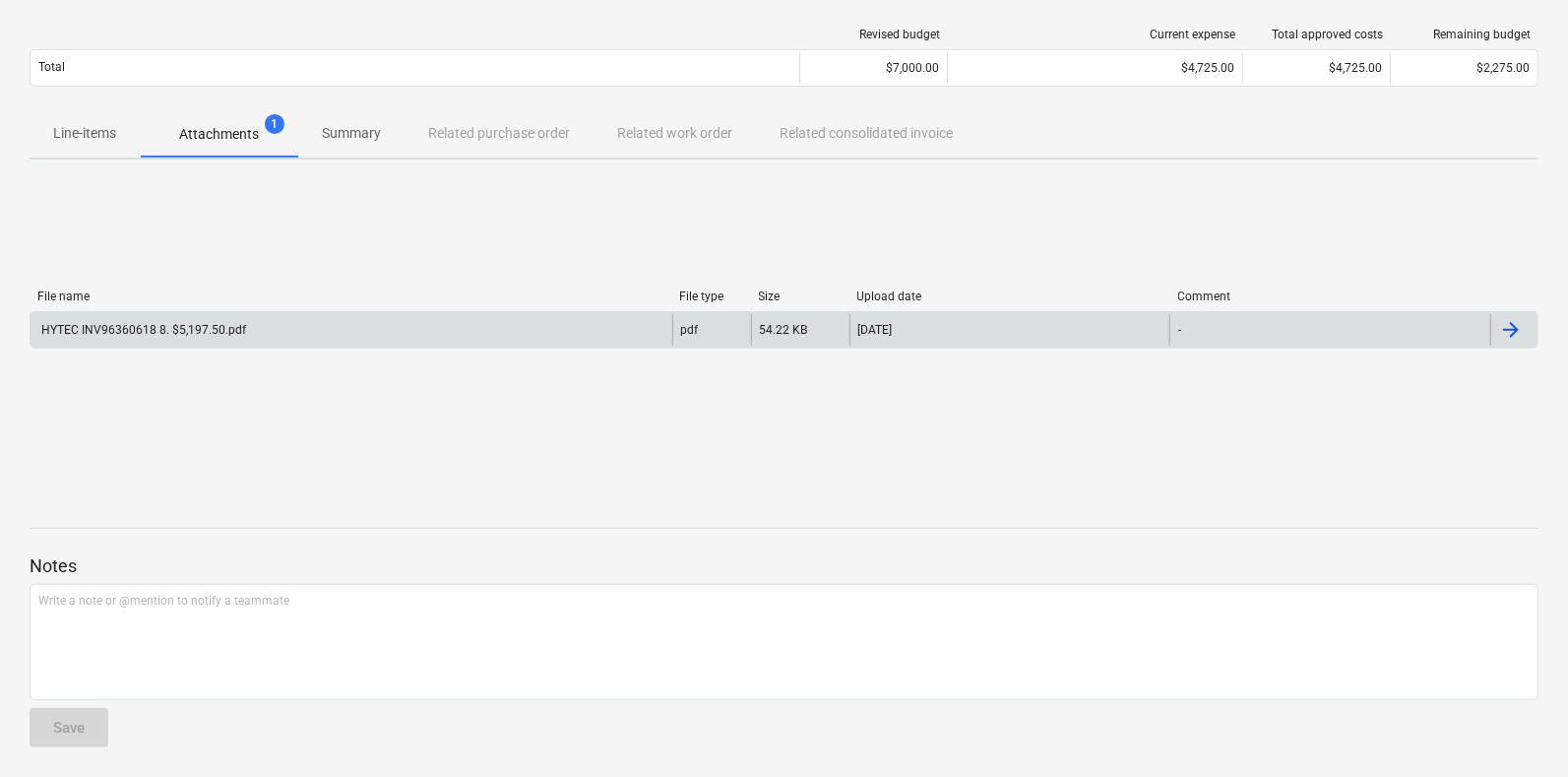
click at [277, 320] on div "HYTEC INV96360618 8. $5,197.50.pdf" at bounding box center [352, 330] width 642 height 32
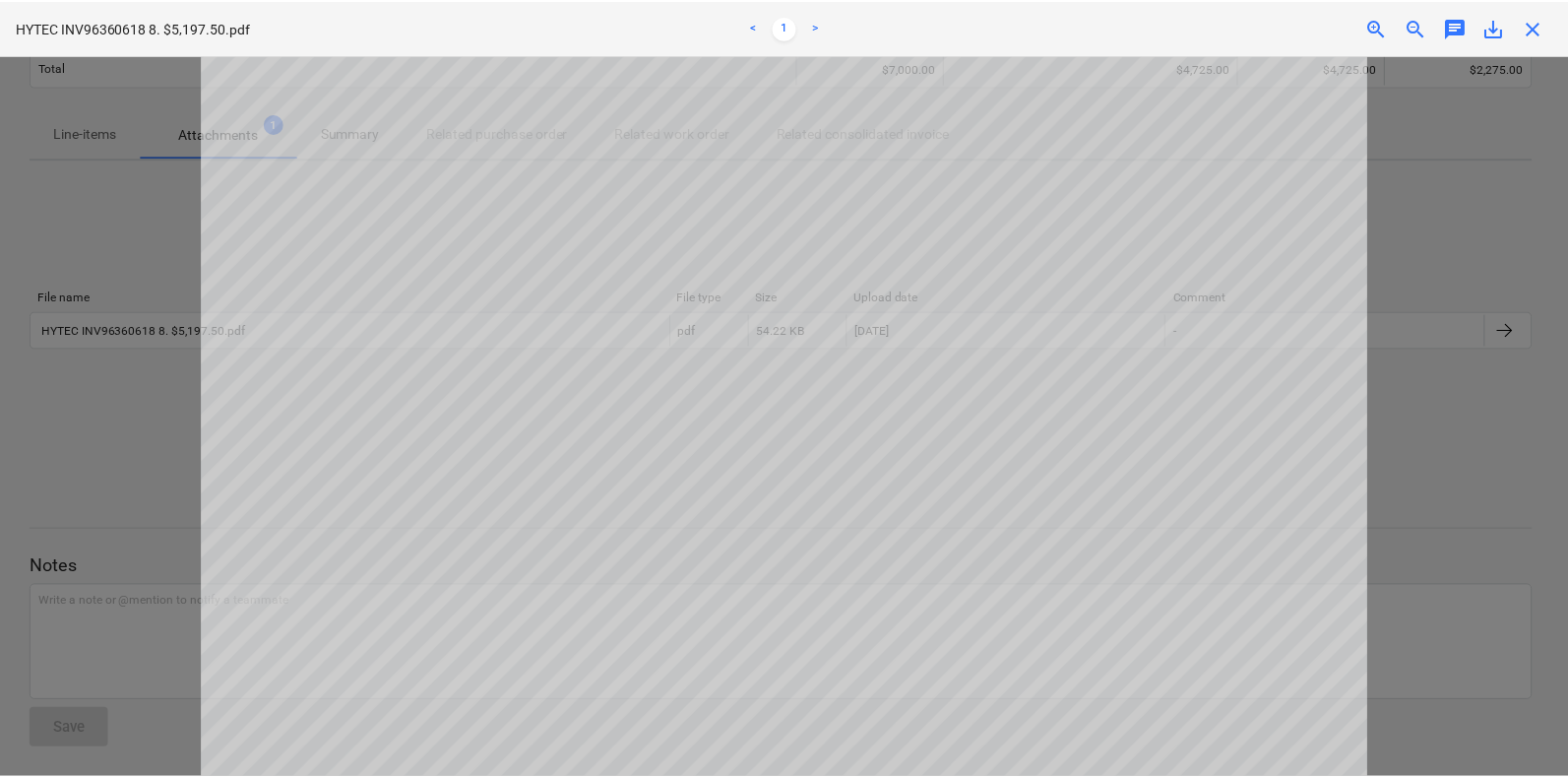
scroll to position [369, 0]
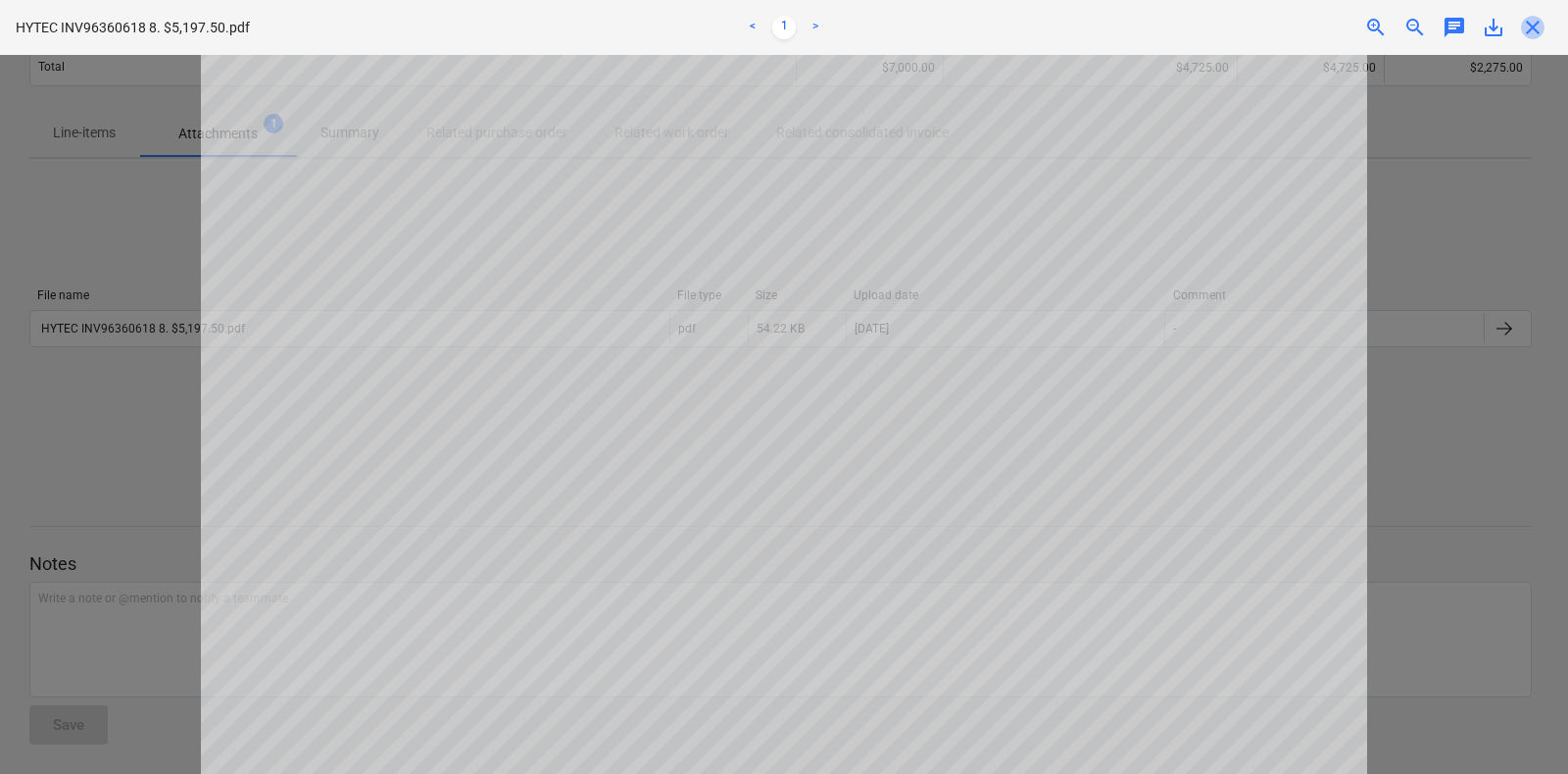
click at [1537, 31] on span "close" at bounding box center [1533, 27] width 24 height 24
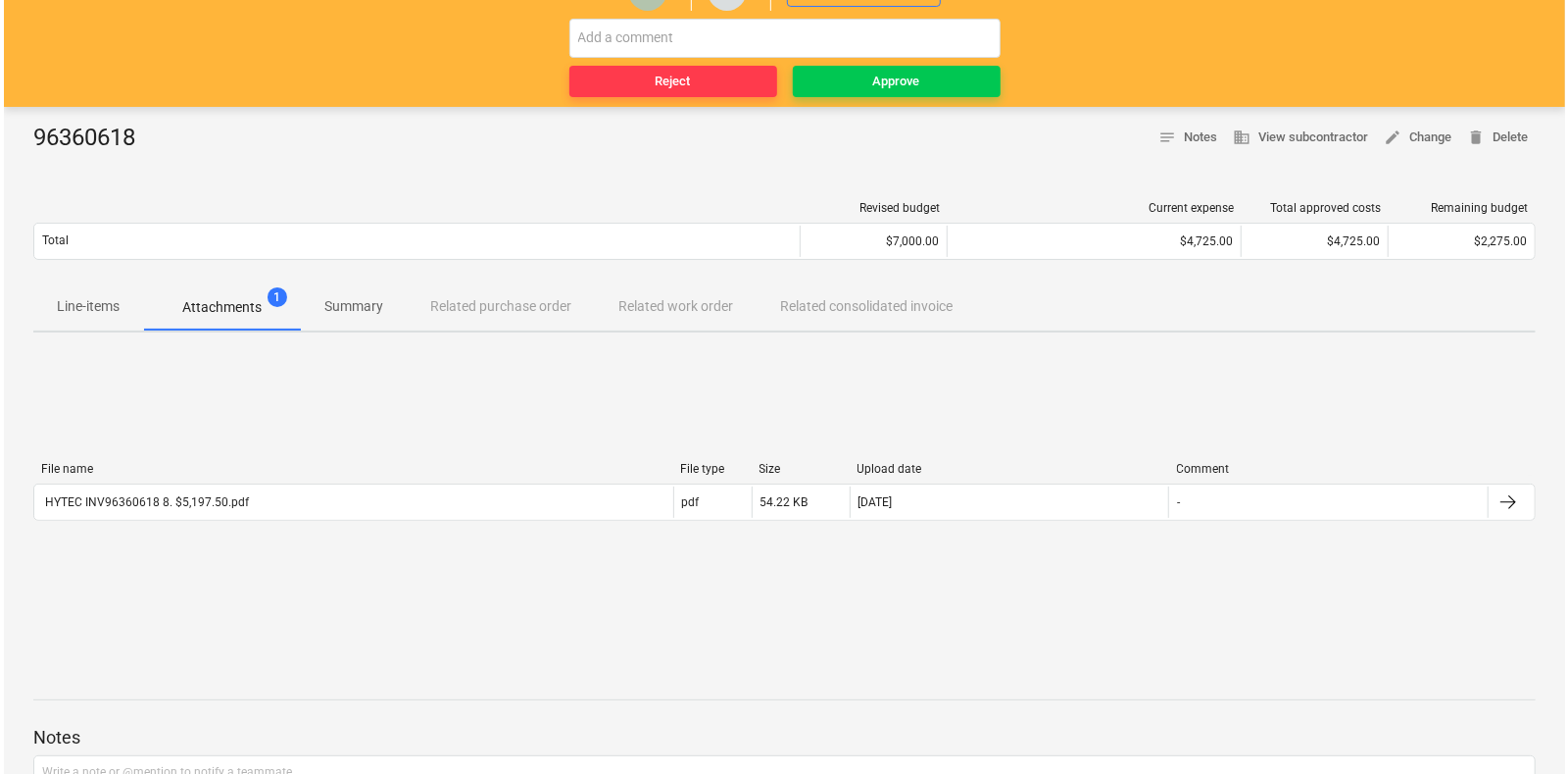
scroll to position [0, 0]
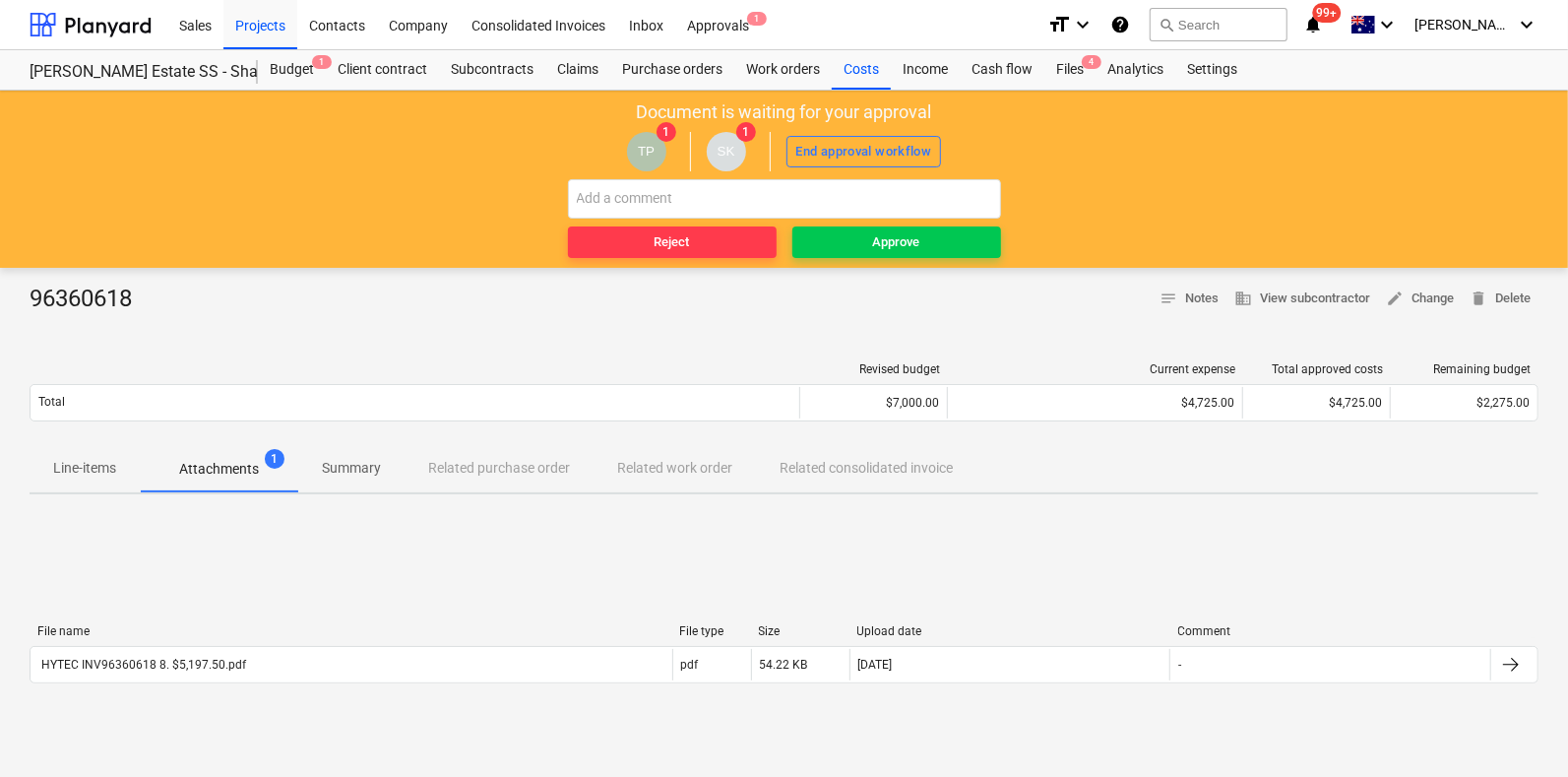
click at [113, 429] on div "Revised budget Current expense Total approved costs Remaining budget Total $7,0…" at bounding box center [784, 396] width 1509 height 98
drag, startPoint x: 90, startPoint y: 465, endPoint x: 309, endPoint y: 497, distance: 221.3
click at [93, 470] on p "Line-items" at bounding box center [85, 468] width 63 height 21
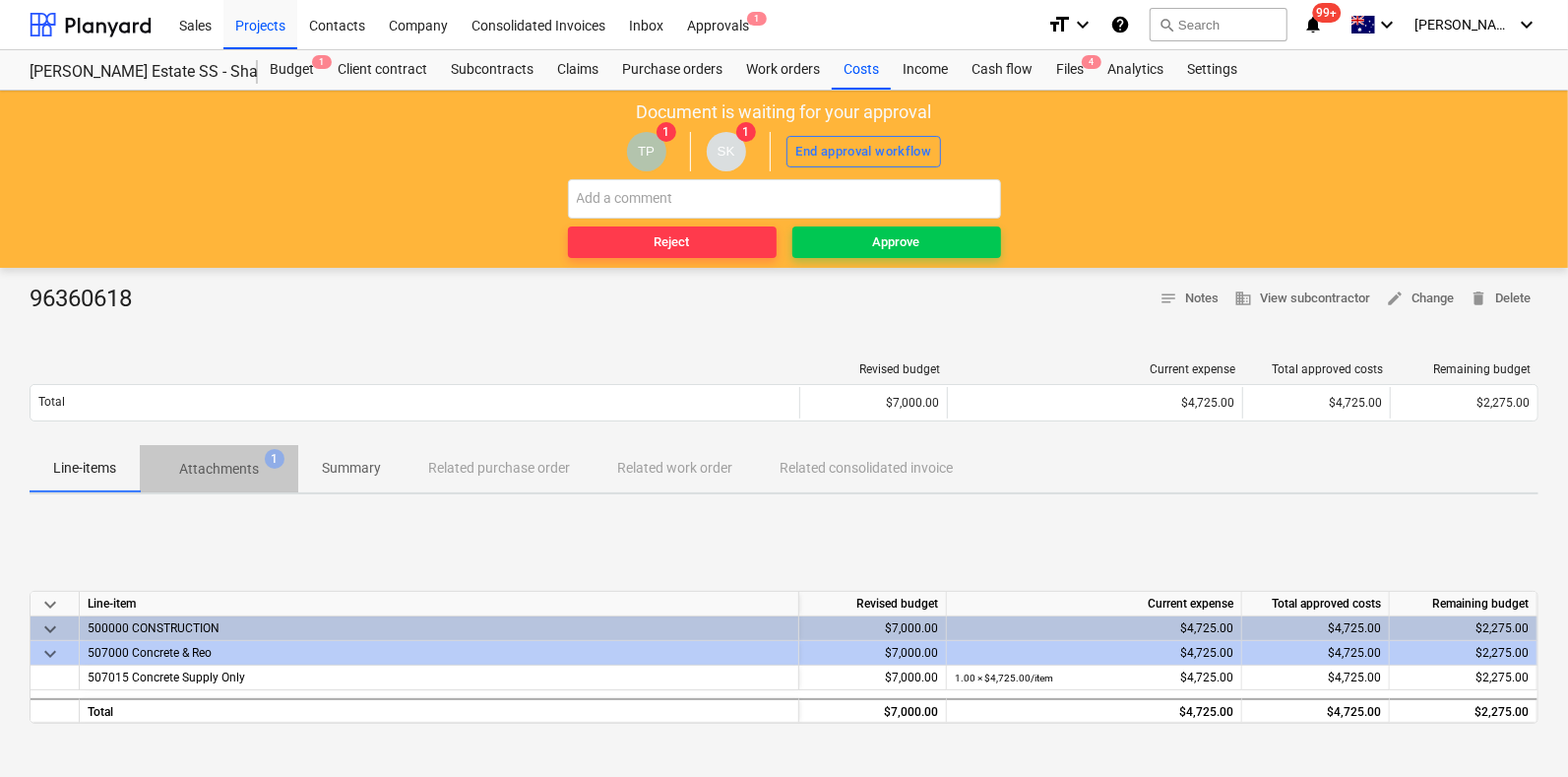
click at [246, 456] on span "Attachments 1" at bounding box center [219, 469] width 159 height 35
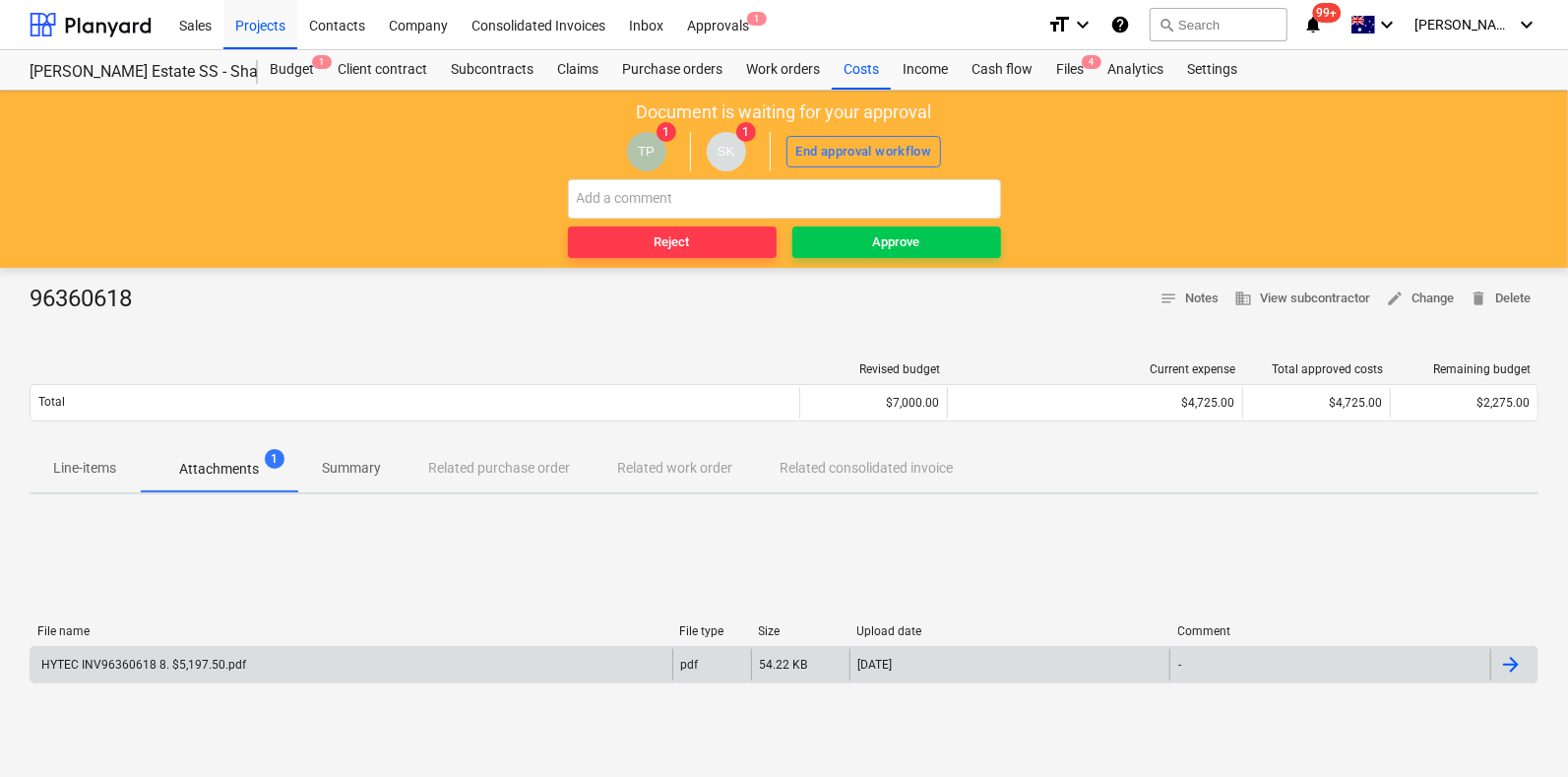
click at [295, 665] on div "HYTEC INV96360618 8. $5,197.50.pdf" at bounding box center [352, 665] width 642 height 32
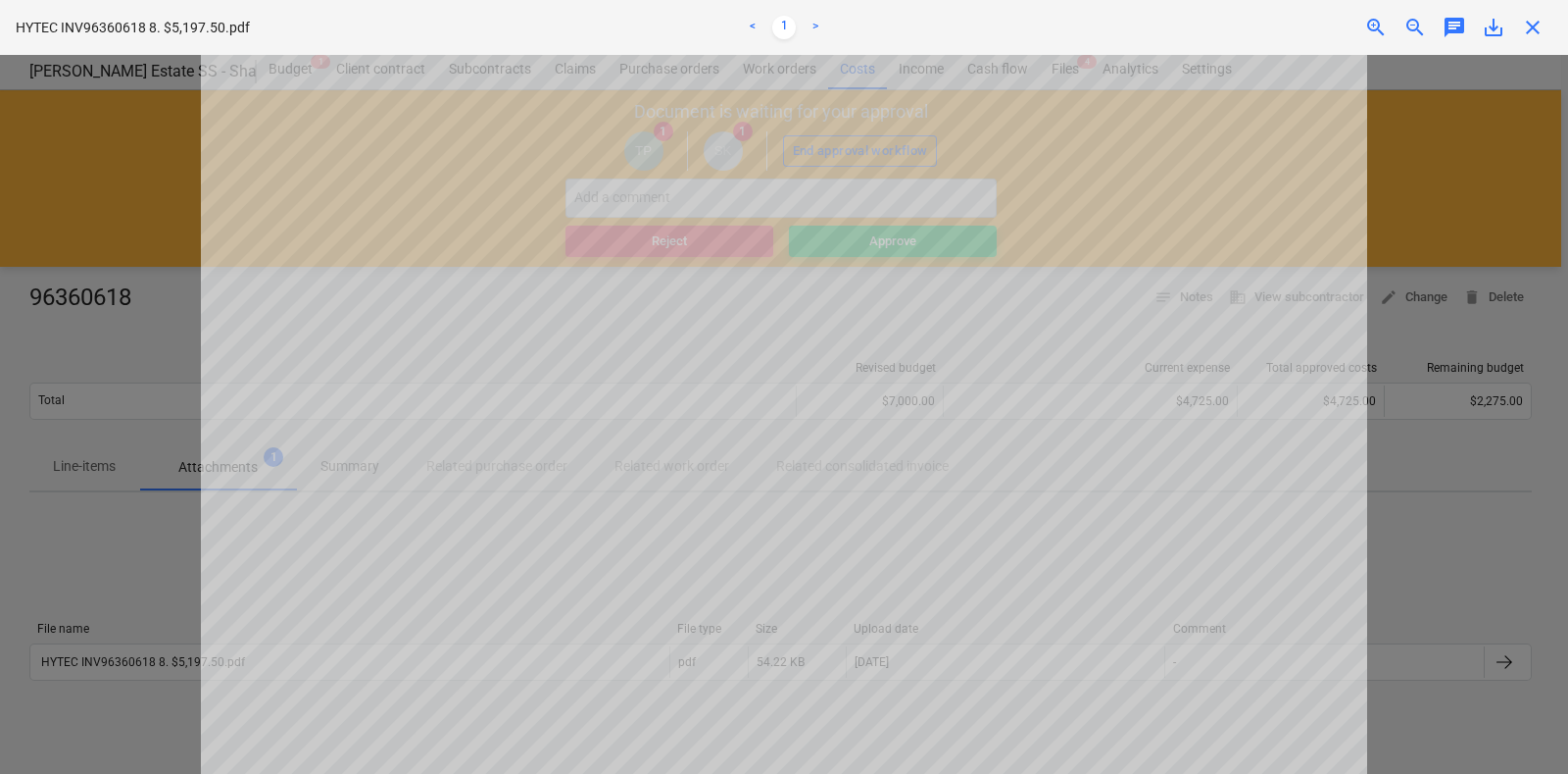
scroll to position [613, 0]
click at [1531, 22] on span "close" at bounding box center [1533, 27] width 24 height 24
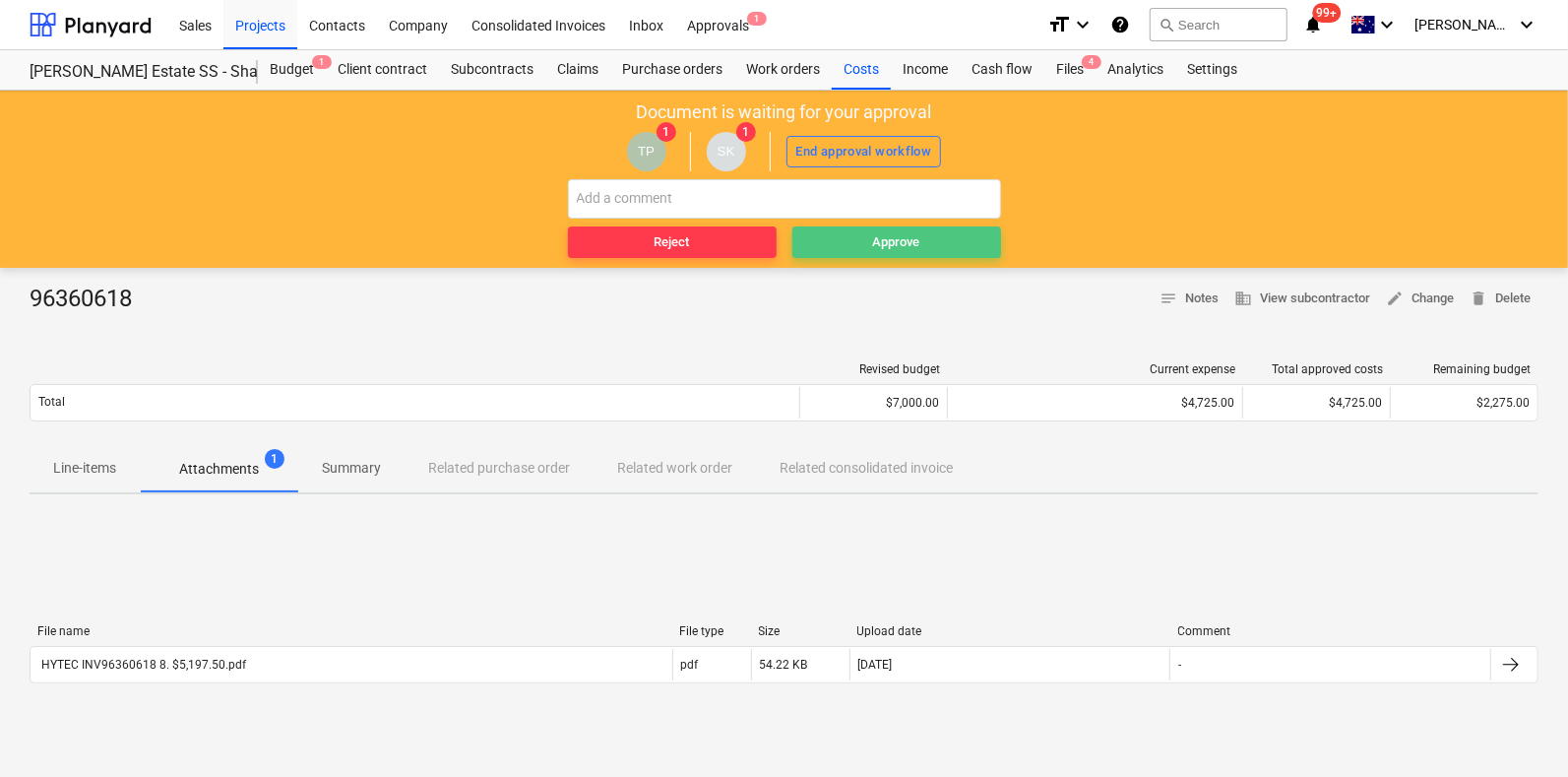
click at [919, 228] on button "Approve" at bounding box center [897, 242] width 209 height 32
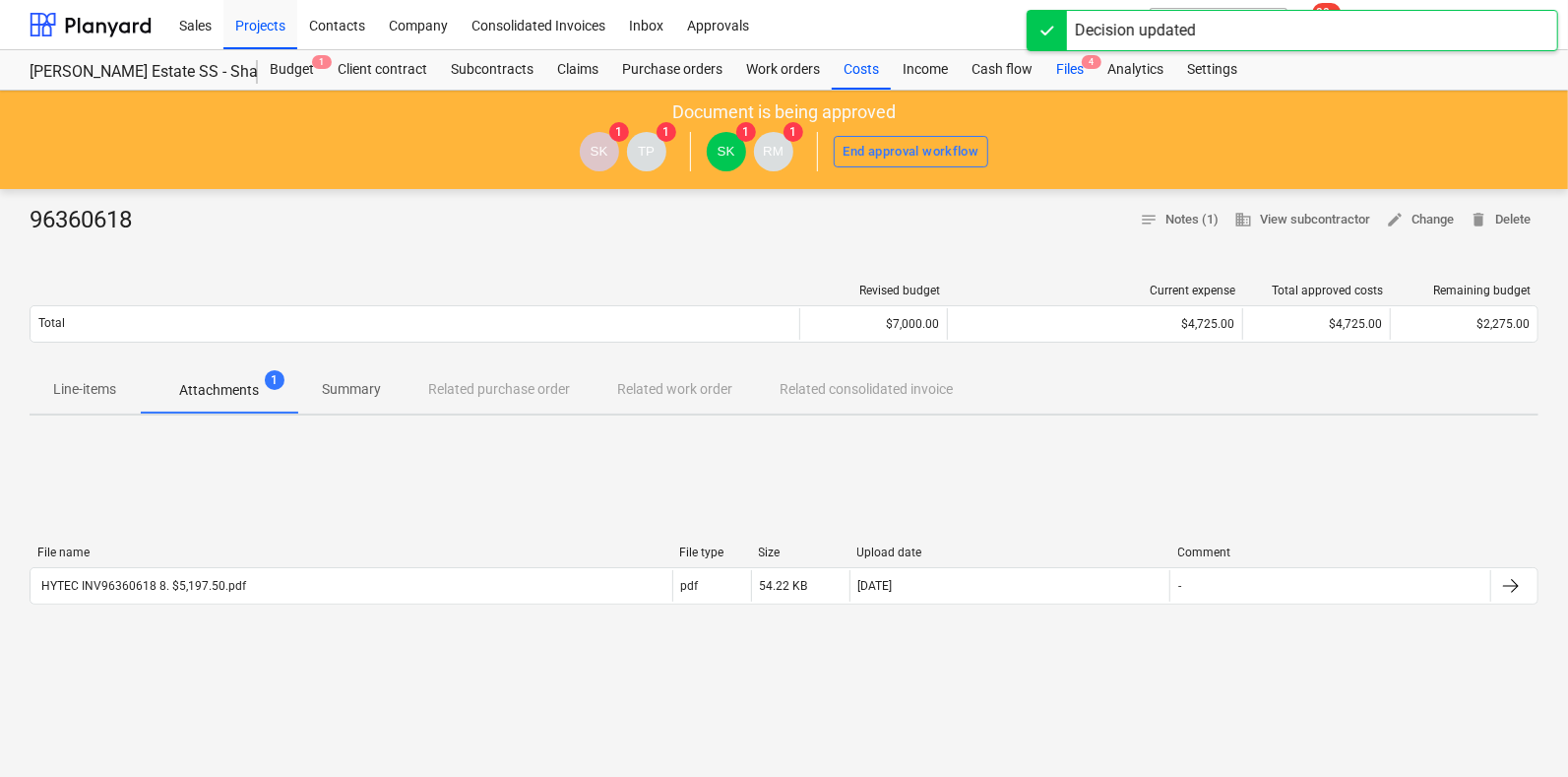
click at [1075, 75] on div "Files 4" at bounding box center [1071, 70] width 51 height 39
